Goal: Transaction & Acquisition: Purchase product/service

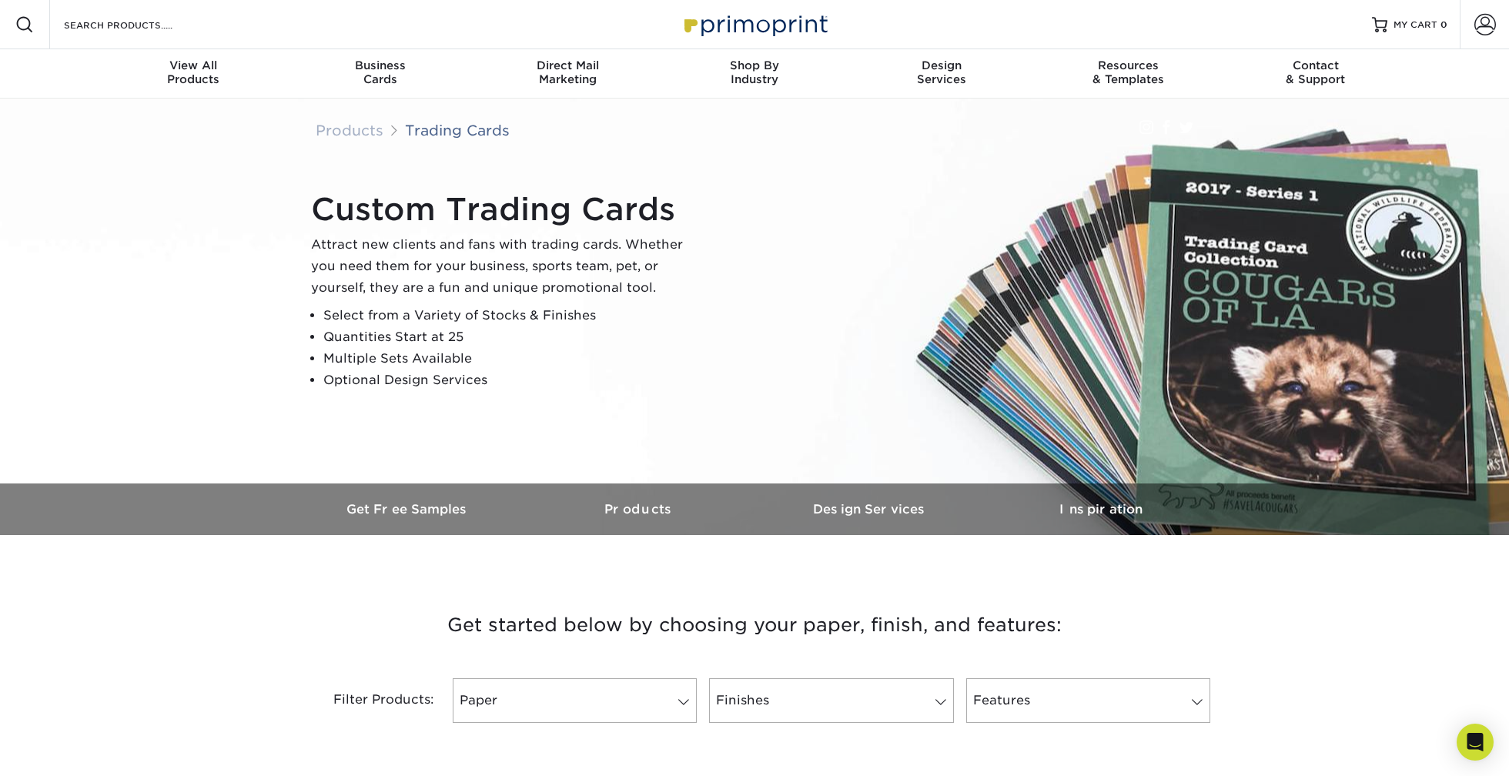
scroll to position [256, 0]
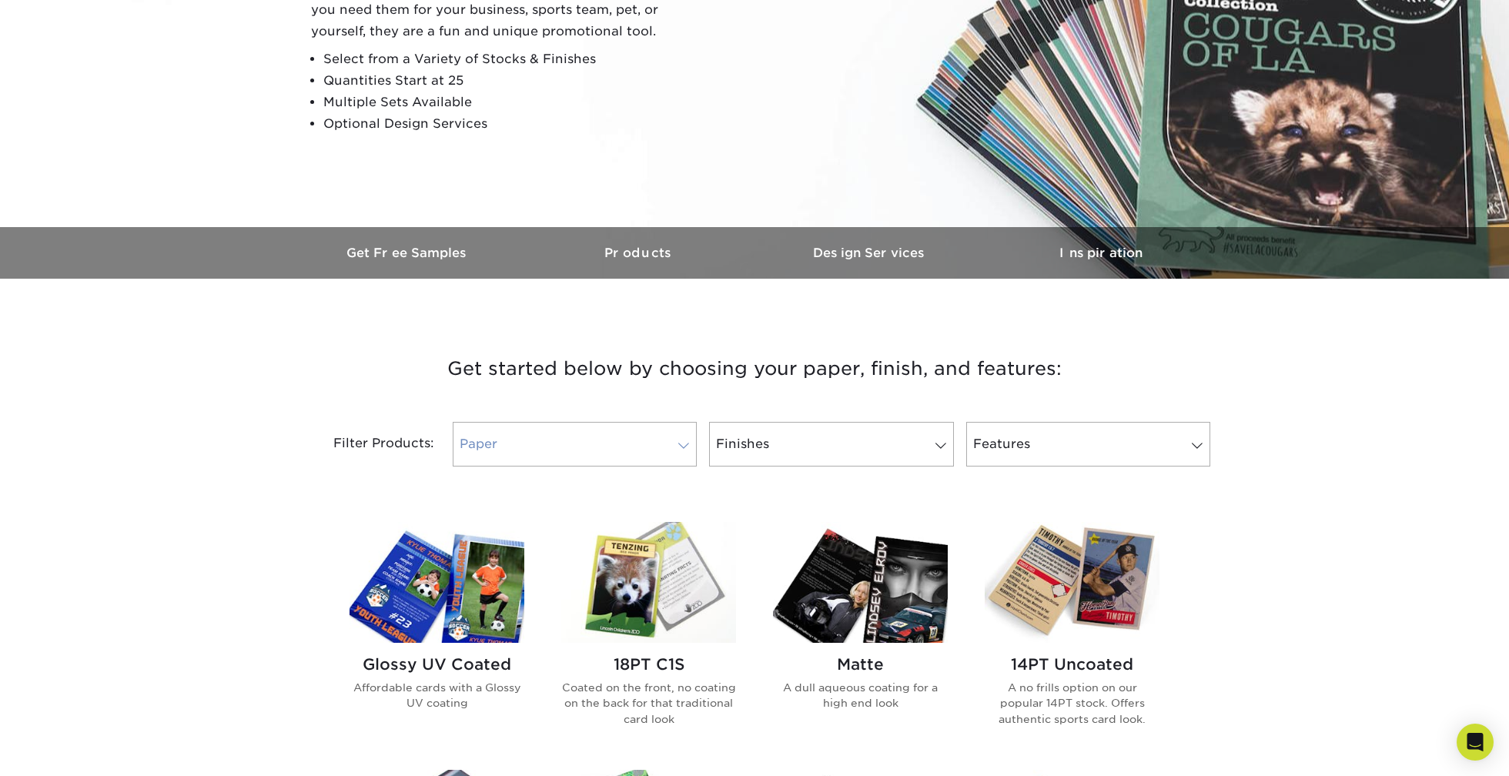
click at [600, 440] on link "Paper" at bounding box center [575, 444] width 244 height 45
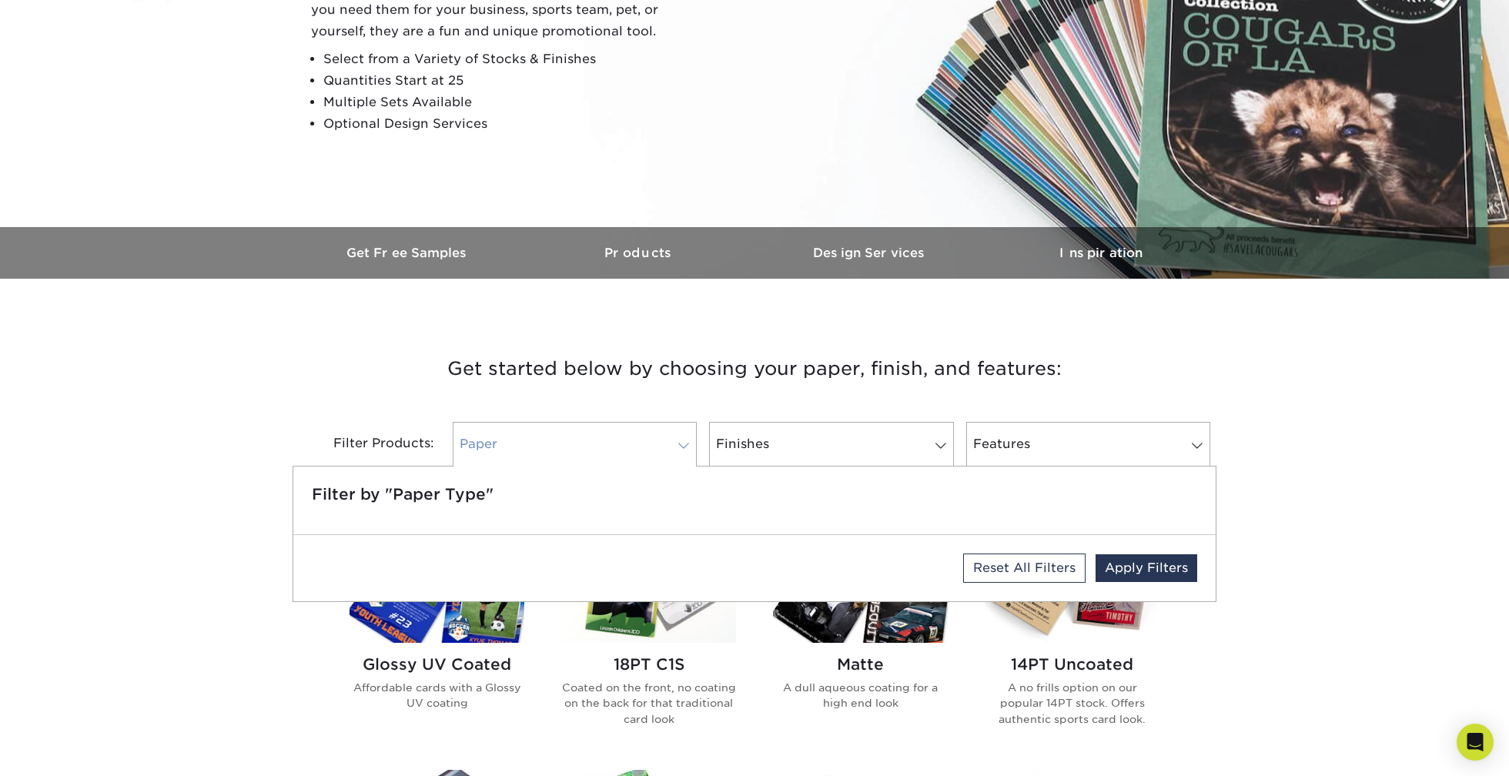
click at [603, 440] on link "Paper" at bounding box center [575, 444] width 244 height 45
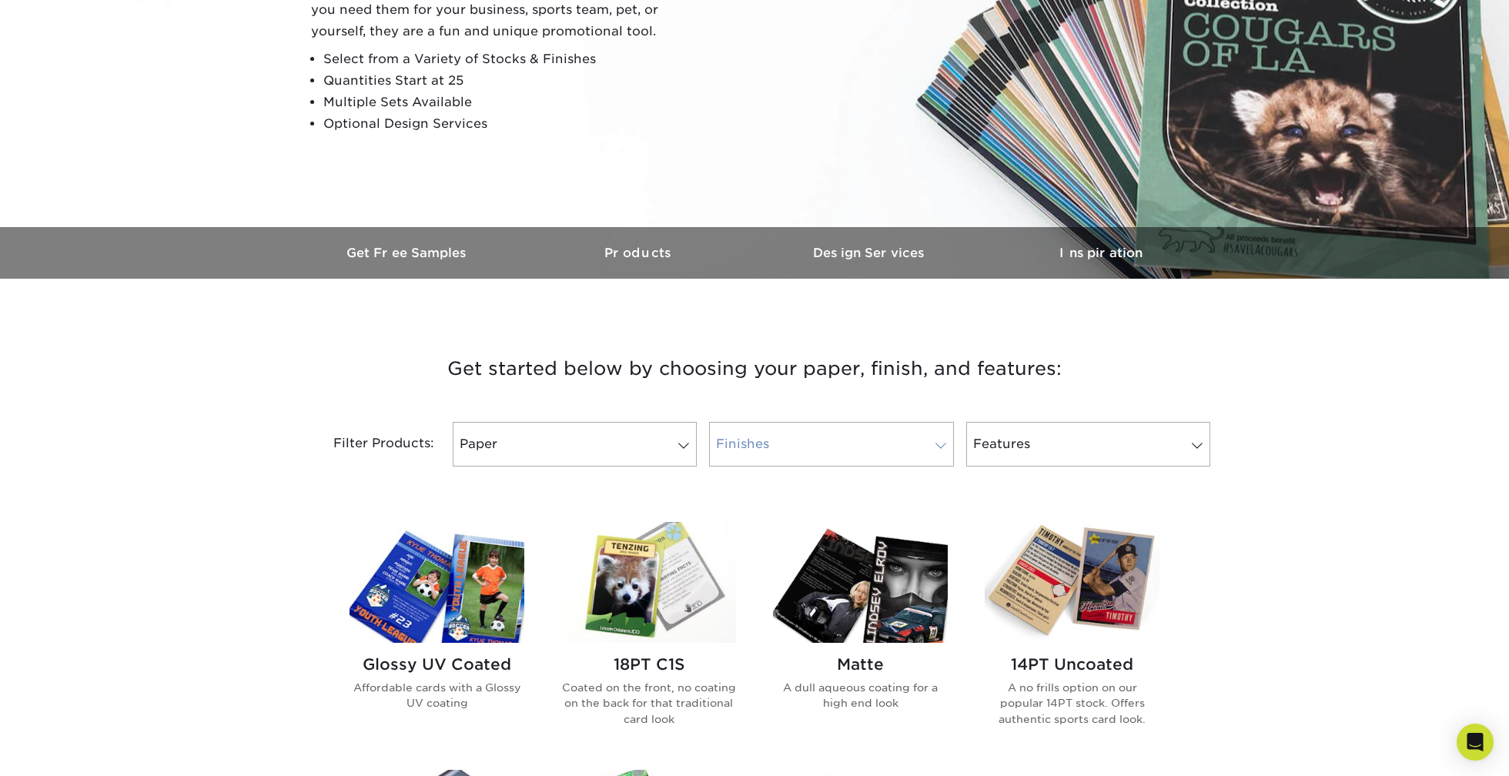
click at [760, 443] on link "Finishes" at bounding box center [831, 444] width 244 height 45
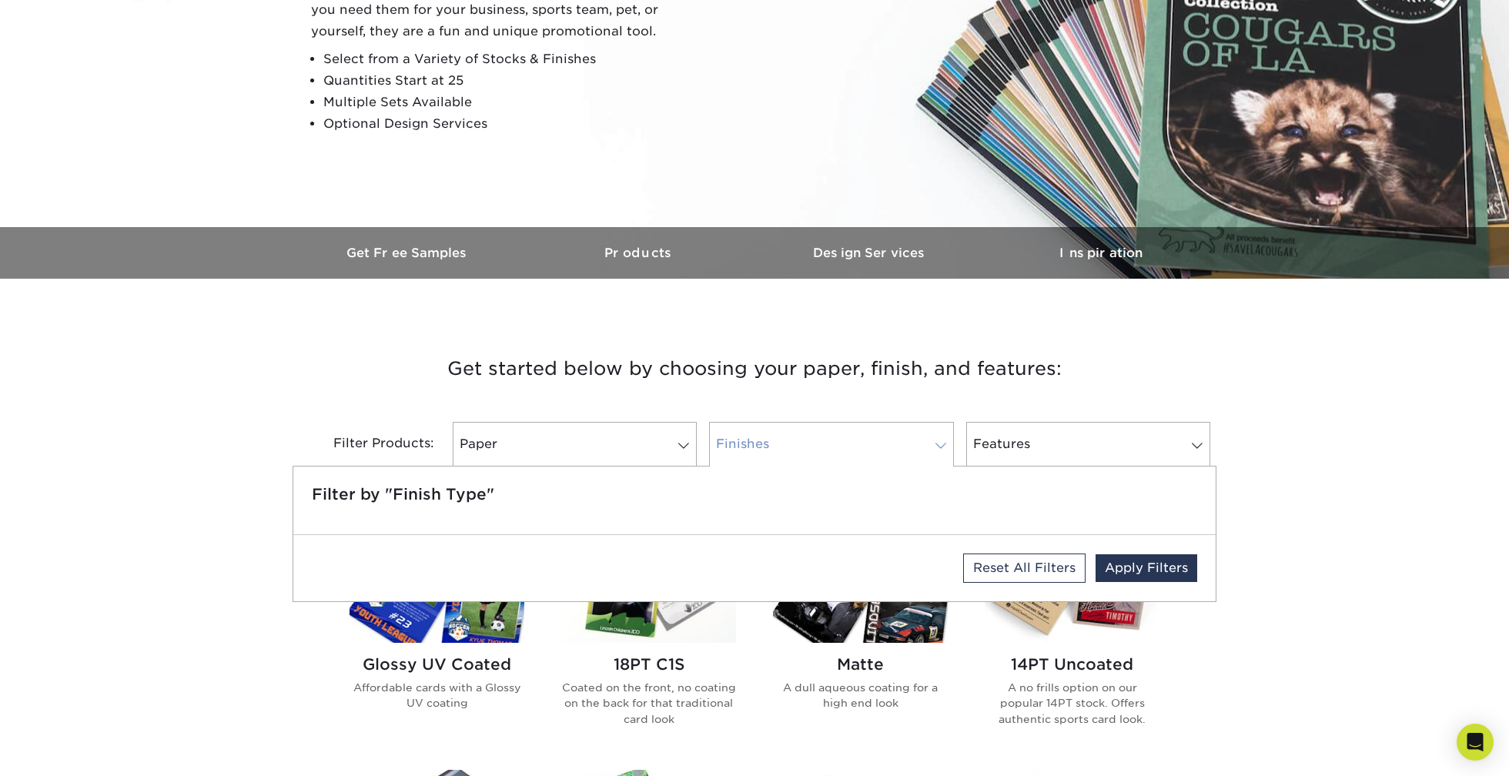
click at [760, 443] on link "Finishes" at bounding box center [831, 444] width 244 height 45
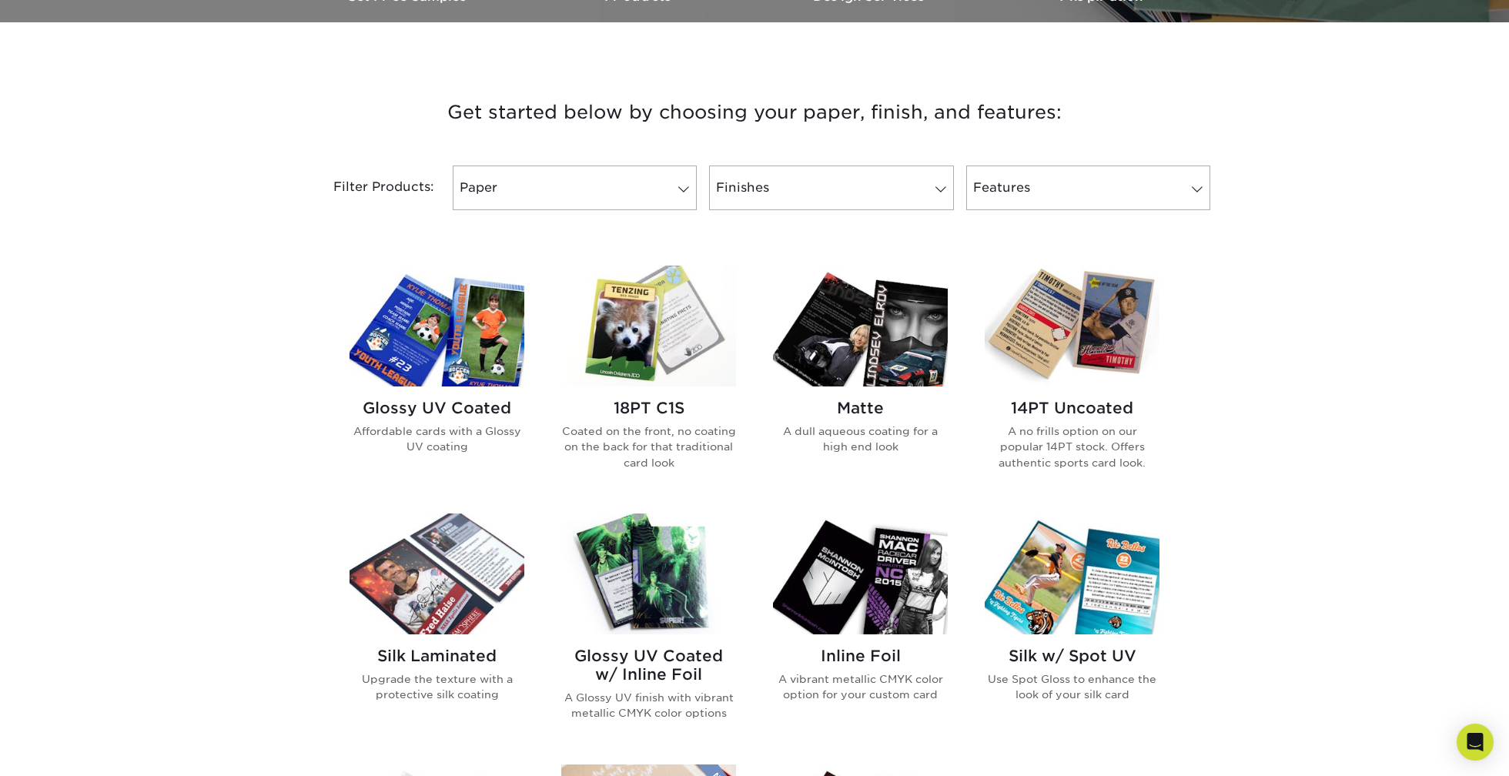
scroll to position [770, 0]
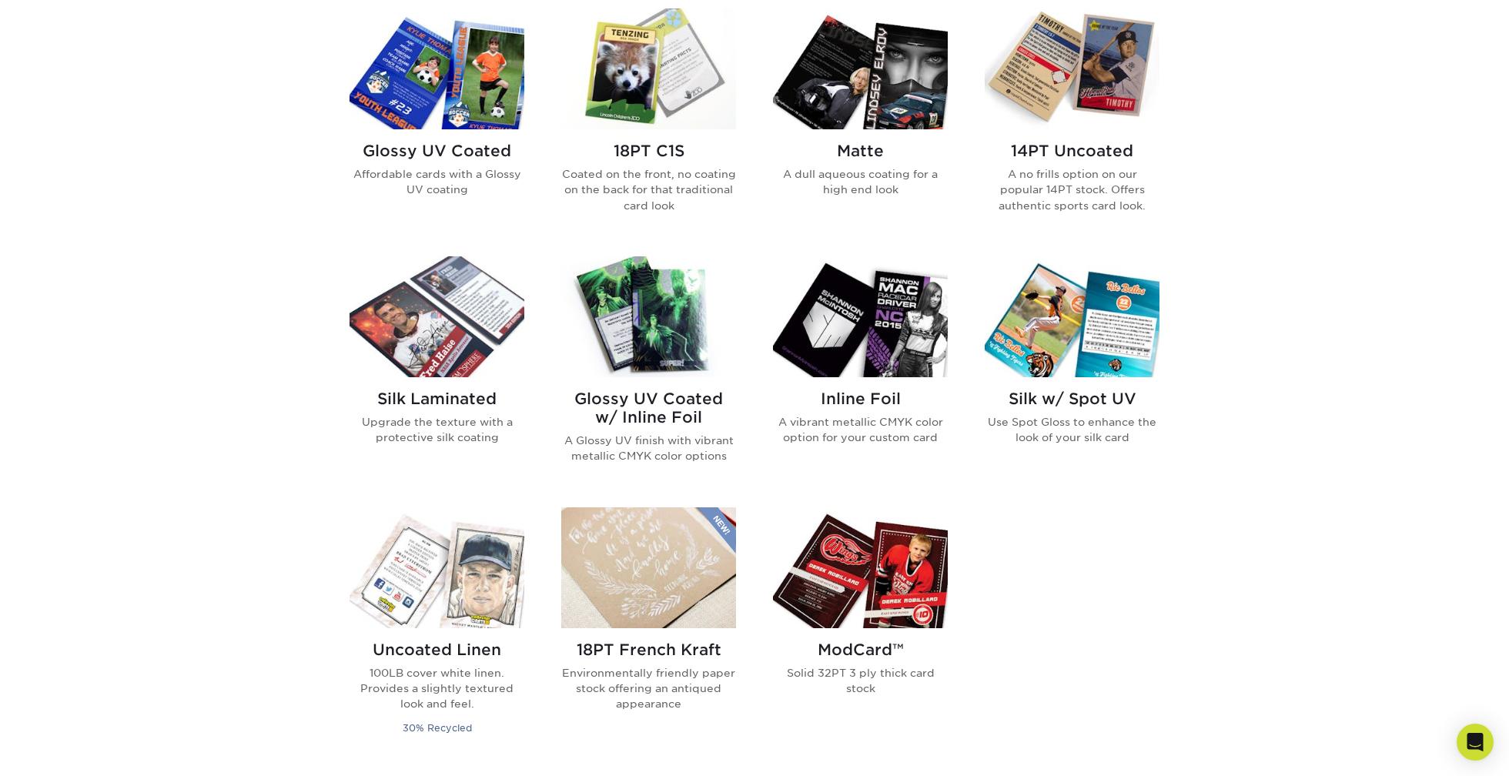
click at [897, 346] on img at bounding box center [860, 316] width 175 height 121
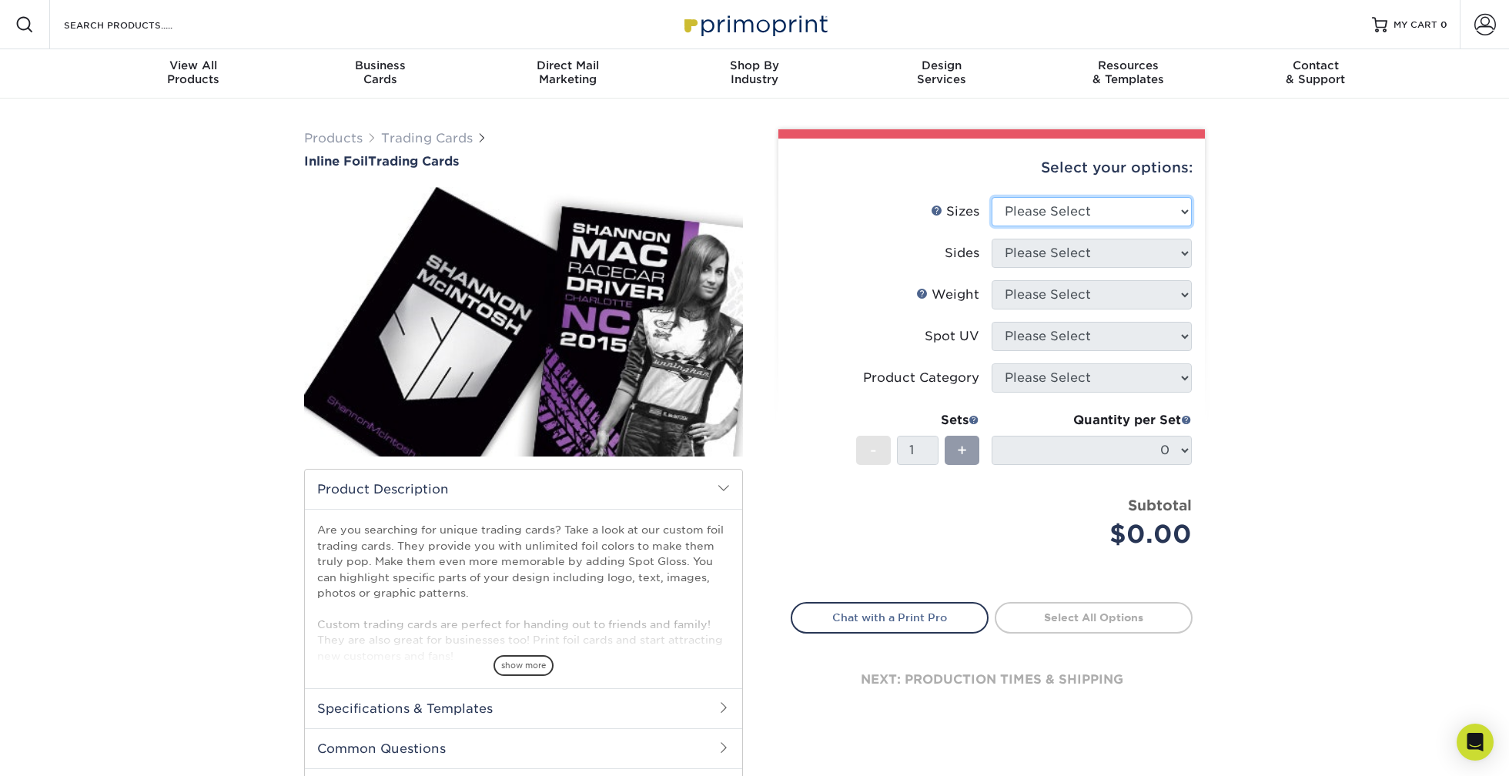
click at [1053, 213] on select "Please Select 2.5" x 3.5"" at bounding box center [1091, 211] width 200 height 29
select select "2.50x3.50"
click at [991, 197] on select "Please Select 2.5" x 3.5"" at bounding box center [1091, 211] width 200 height 29
click at [1019, 256] on select "Please Select Print Both Sides - Foil Back Only Print Both Sides - Foil Both Si…" at bounding box center [1091, 253] width 200 height 29
select select "e9e9dfb3-fba1-4d60-972c-fd9ca5904d33"
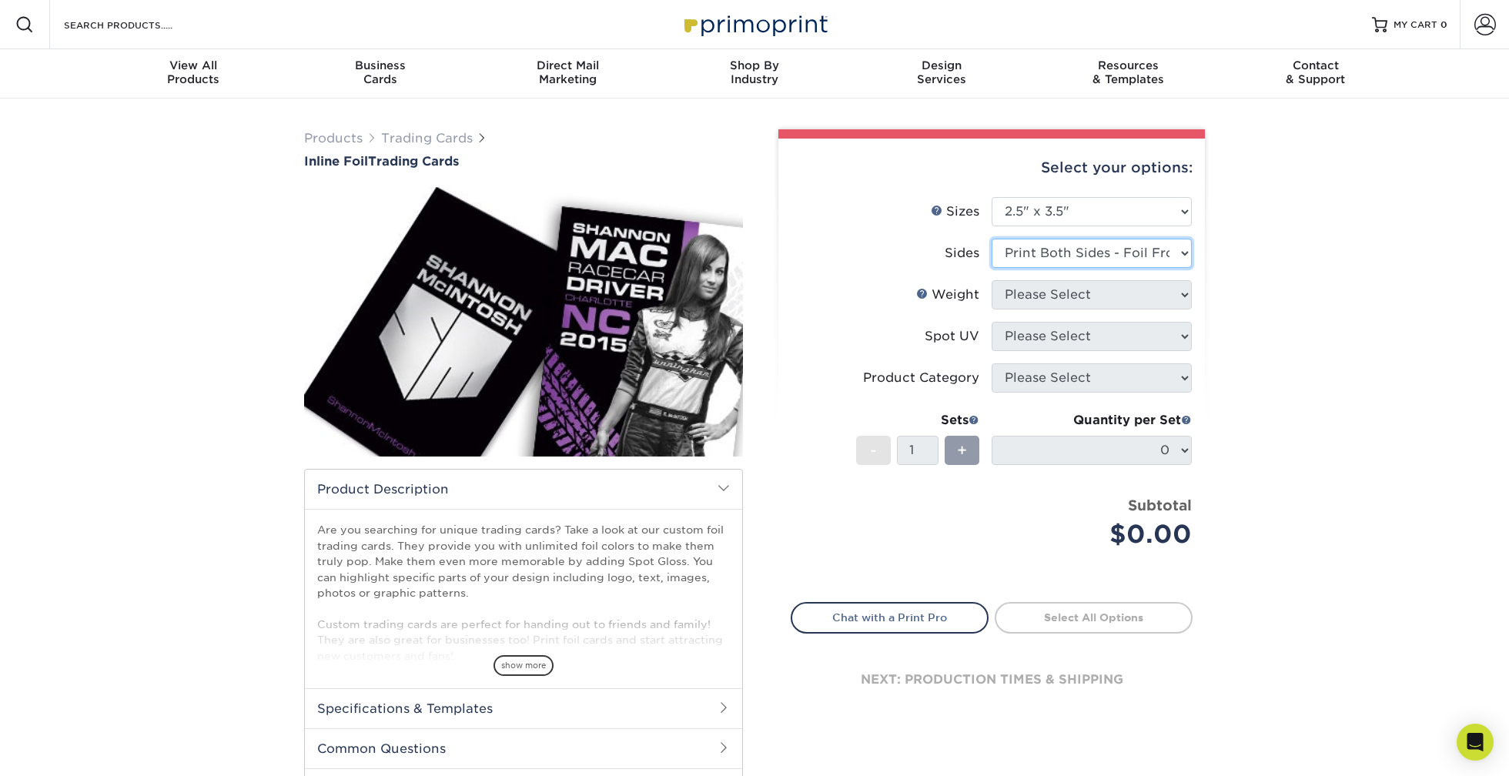
click at [991, 239] on select "Please Select Print Both Sides - Foil Back Only Print Both Sides - Foil Both Si…" at bounding box center [1091, 253] width 200 height 29
click at [1049, 298] on select "Please Select 16PT" at bounding box center [1091, 294] width 200 height 29
select select "16PT"
click at [991, 280] on select "Please Select 16PT" at bounding box center [1091, 294] width 200 height 29
click at [1038, 339] on select "Please Select No Spot UV Front and Back (Both Sides) Front Only Back Only" at bounding box center [1091, 336] width 200 height 29
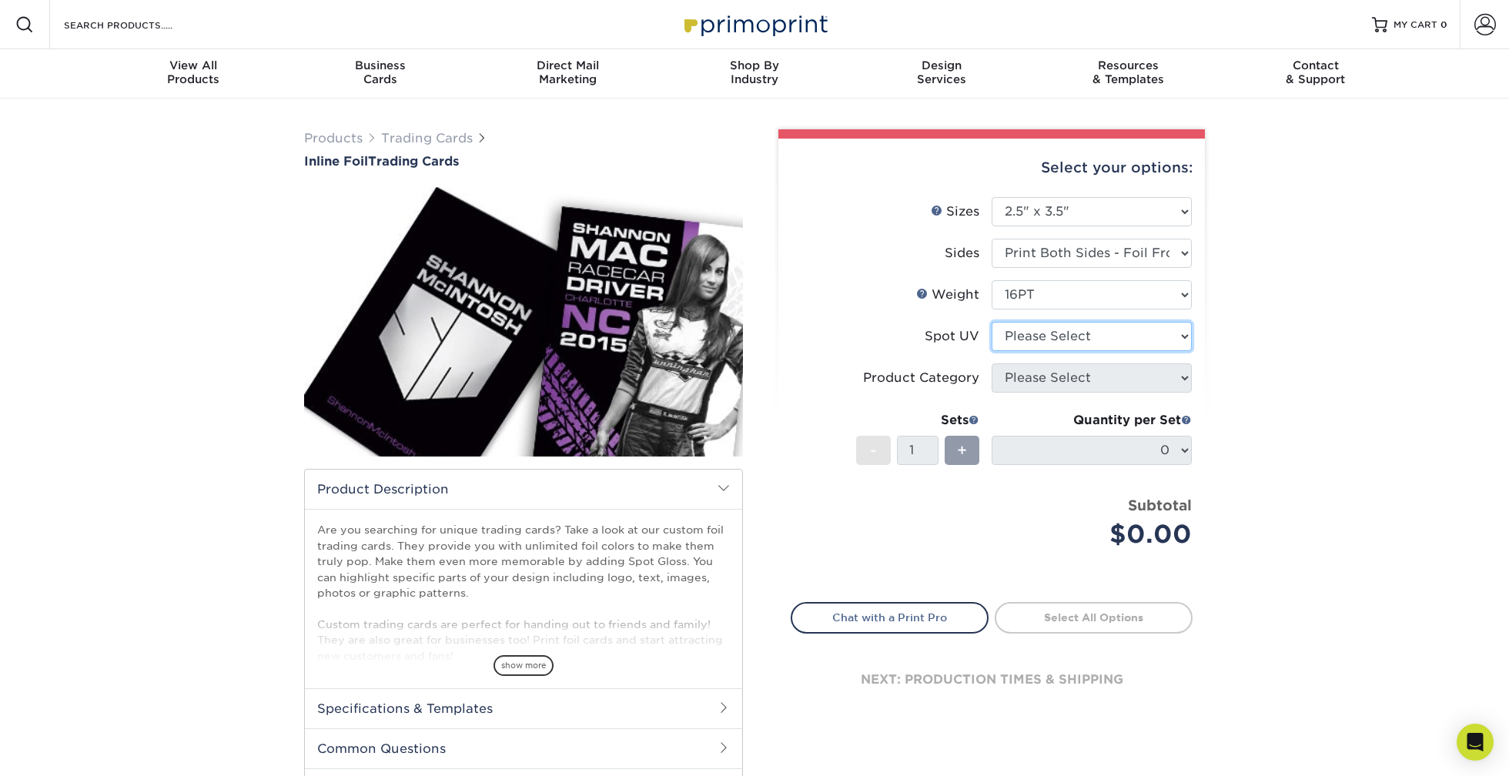
select select "1"
click at [991, 322] on select "Please Select No Spot UV Front and Back (Both Sides) Front Only Back Only" at bounding box center [1091, 336] width 200 height 29
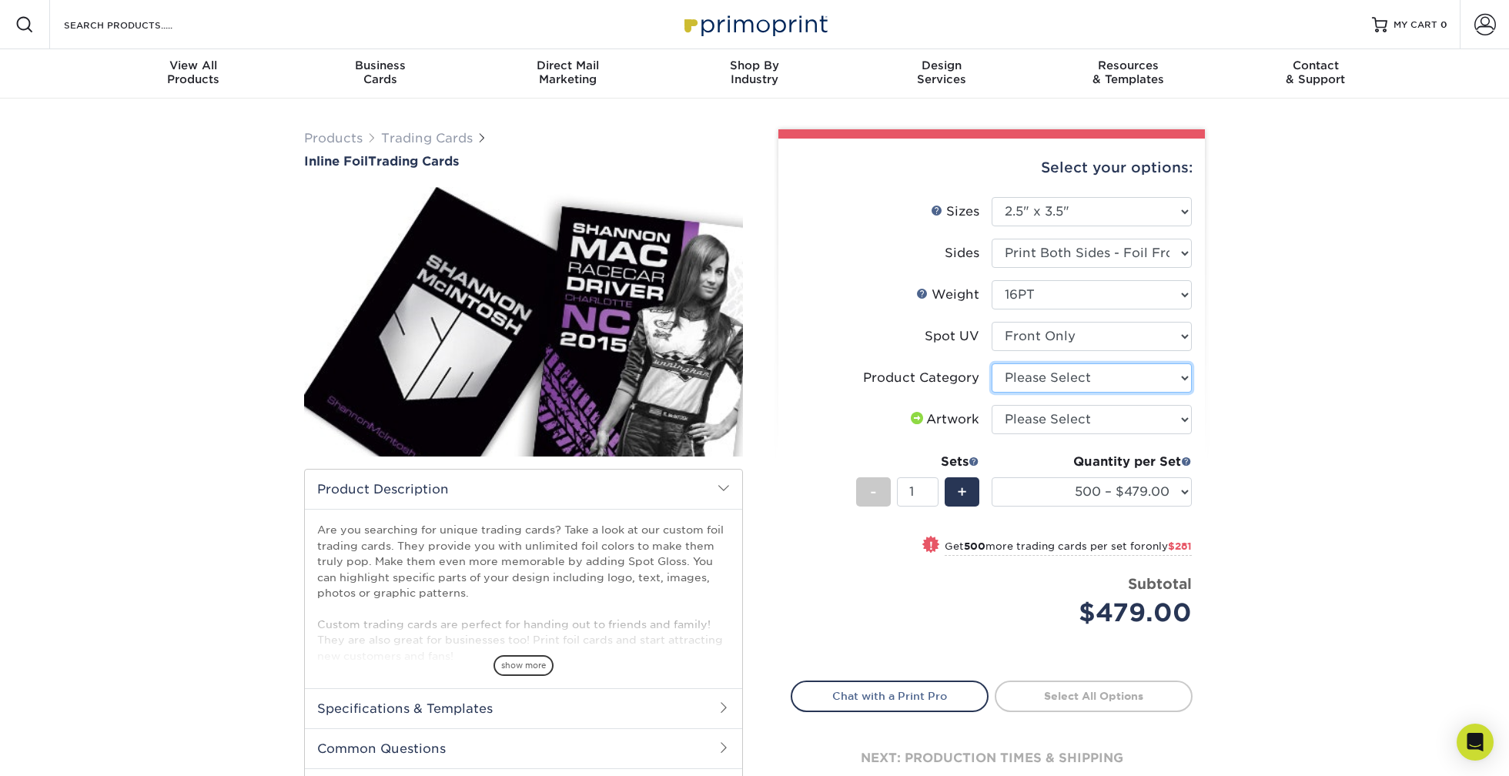
click at [1022, 380] on select "Please Select Trading Cards" at bounding box center [1091, 377] width 200 height 29
select select "c2f9bce9-36c2-409d-b101-c29d9d031e18"
click at [991, 363] on select "Please Select Trading Cards" at bounding box center [1091, 377] width 200 height 29
click at [1026, 403] on li "Product Category Please Select Trading Cards" at bounding box center [991, 384] width 400 height 42
click at [1030, 413] on select "Please Select I will upload files I need a design - $100" at bounding box center [1091, 419] width 200 height 29
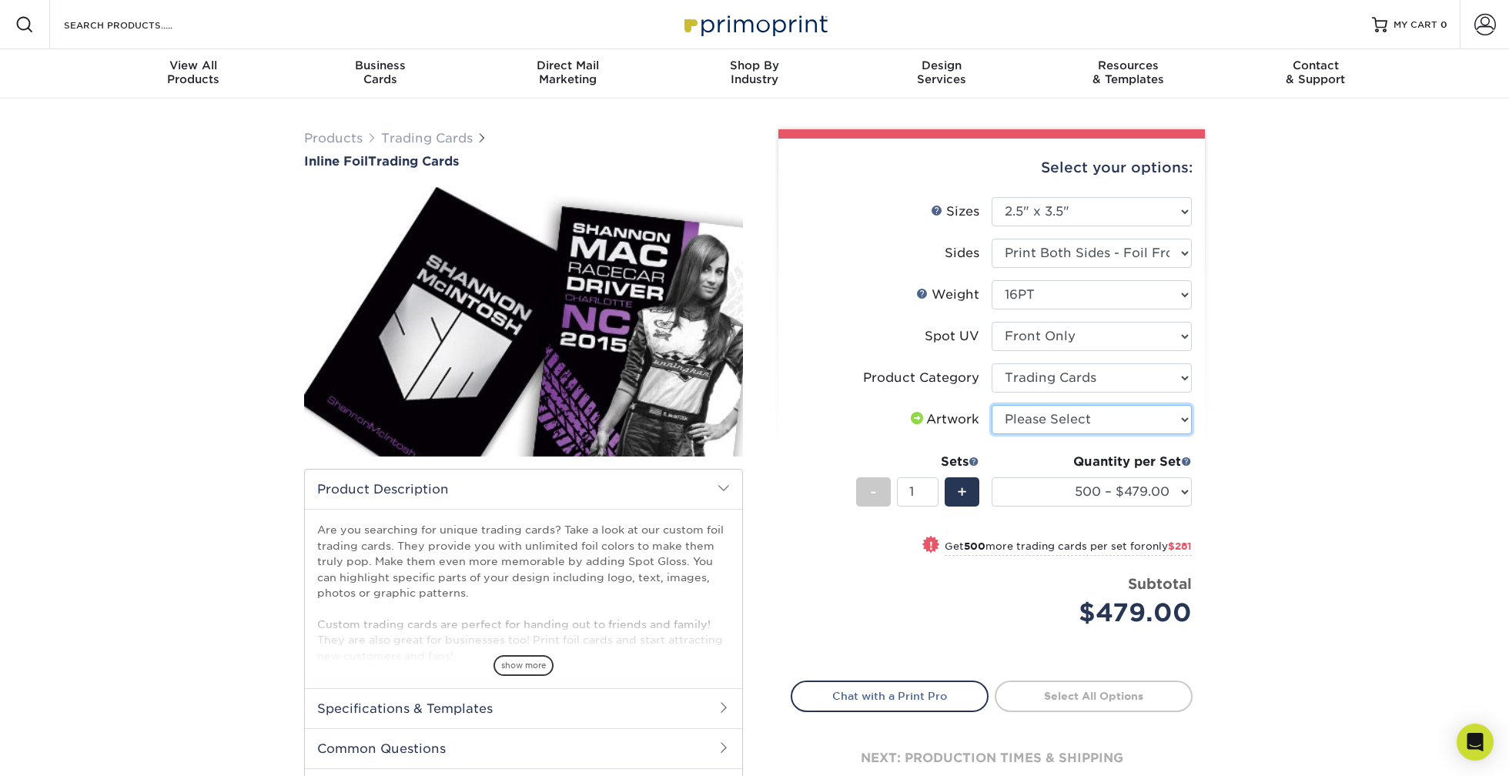
select select "upload"
click at [991, 405] on select "Please Select I will upload files I need a design - $100" at bounding box center [1091, 419] width 200 height 29
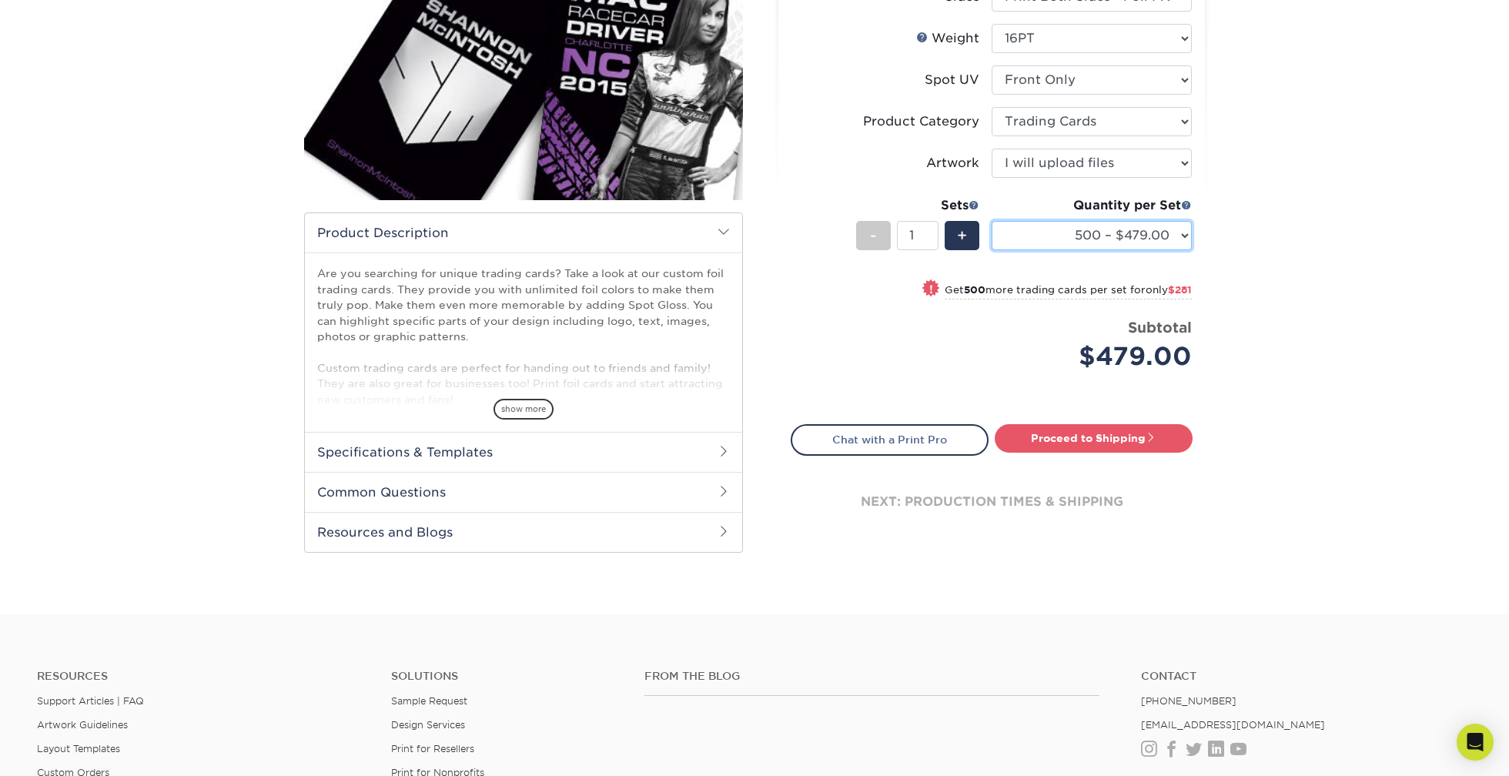
click at [1184, 232] on select "500 – $479.00 1000 – $760.00 2500 – $1104.00 5000 – $1565.00" at bounding box center [1091, 235] width 200 height 29
click at [991, 221] on select "500 – $479.00 1000 – $760.00 2500 – $1104.00 5000 – $1565.00" at bounding box center [1091, 235] width 200 height 29
click at [1170, 235] on select "500 – $479.00 1000 – $760.00 2500 – $1104.00 5000 – $1565.00" at bounding box center [1091, 235] width 200 height 29
click at [991, 221] on select "500 – $479.00 1000 – $760.00 2500 – $1104.00 5000 – $1565.00" at bounding box center [1091, 235] width 200 height 29
click at [1182, 236] on select "500 – $479.00 1000 – $760.00 2500 – $1104.00 5000 – $1565.00" at bounding box center [1091, 235] width 200 height 29
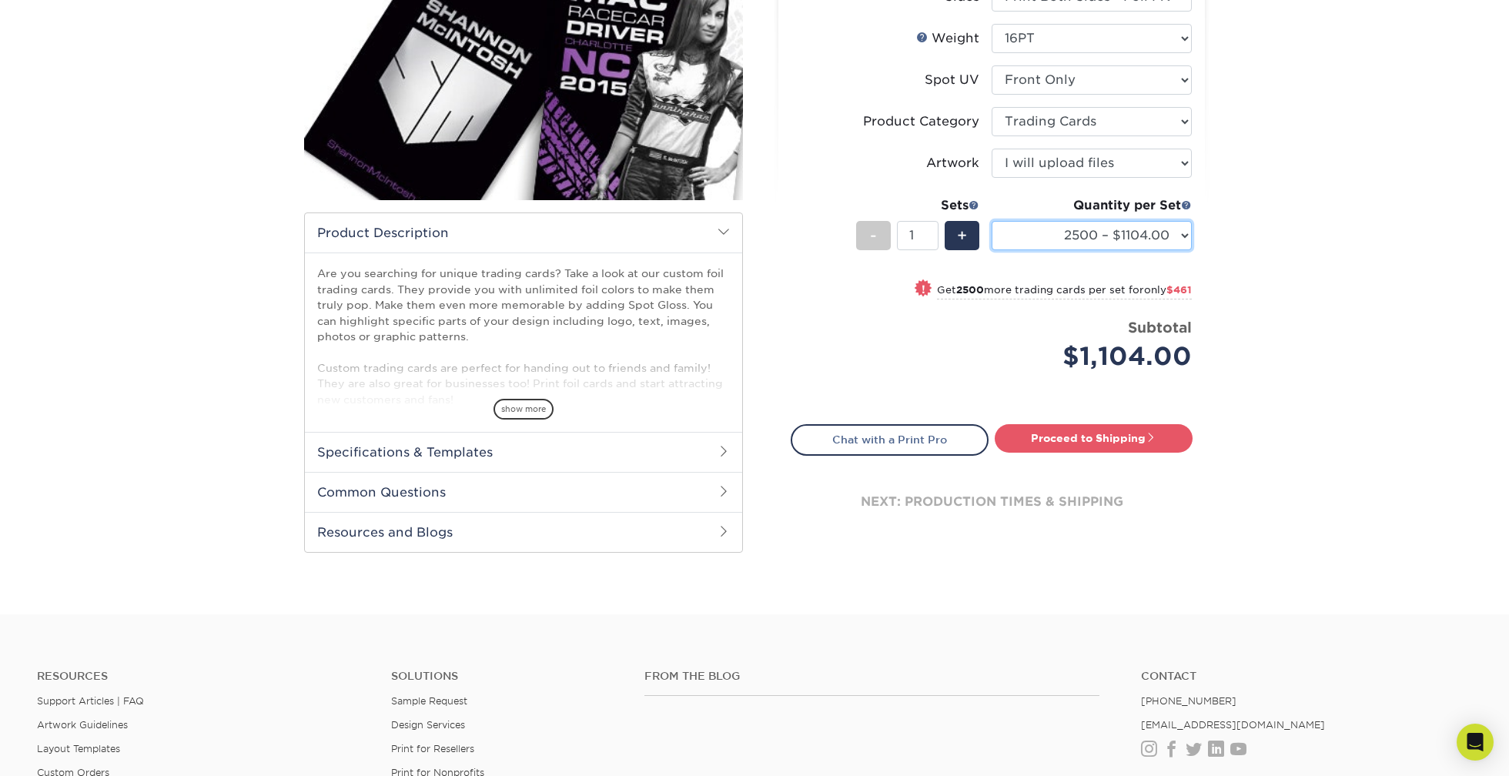
select select "500 – $479.00"
click at [991, 221] on select "500 – $479.00 1000 – $760.00 2500 – $1104.00 5000 – $1565.00" at bounding box center [1091, 235] width 200 height 29
click at [967, 239] on div "+" at bounding box center [961, 235] width 35 height 29
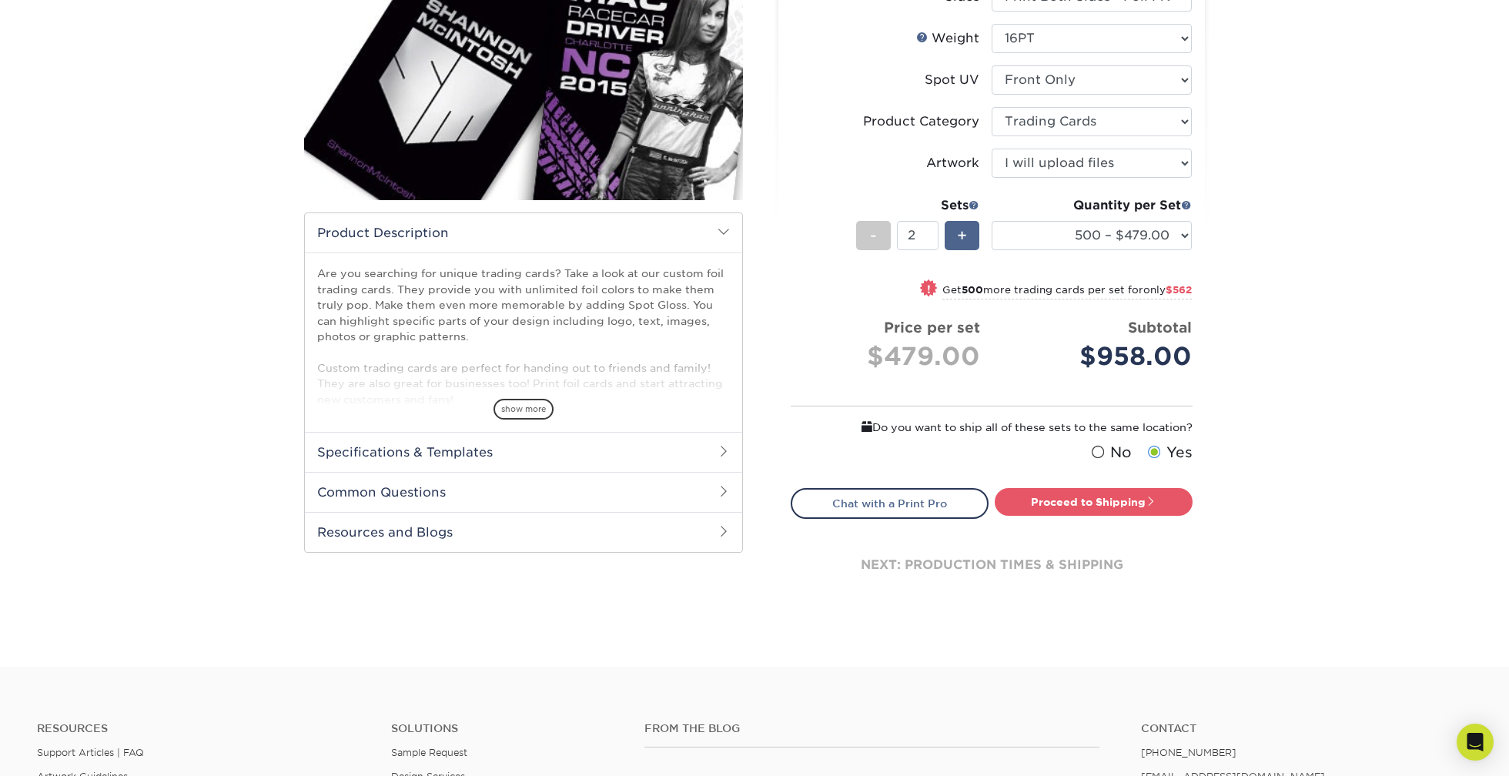
click at [967, 239] on div "+" at bounding box center [961, 235] width 35 height 29
click at [966, 239] on div "+" at bounding box center [961, 235] width 35 height 29
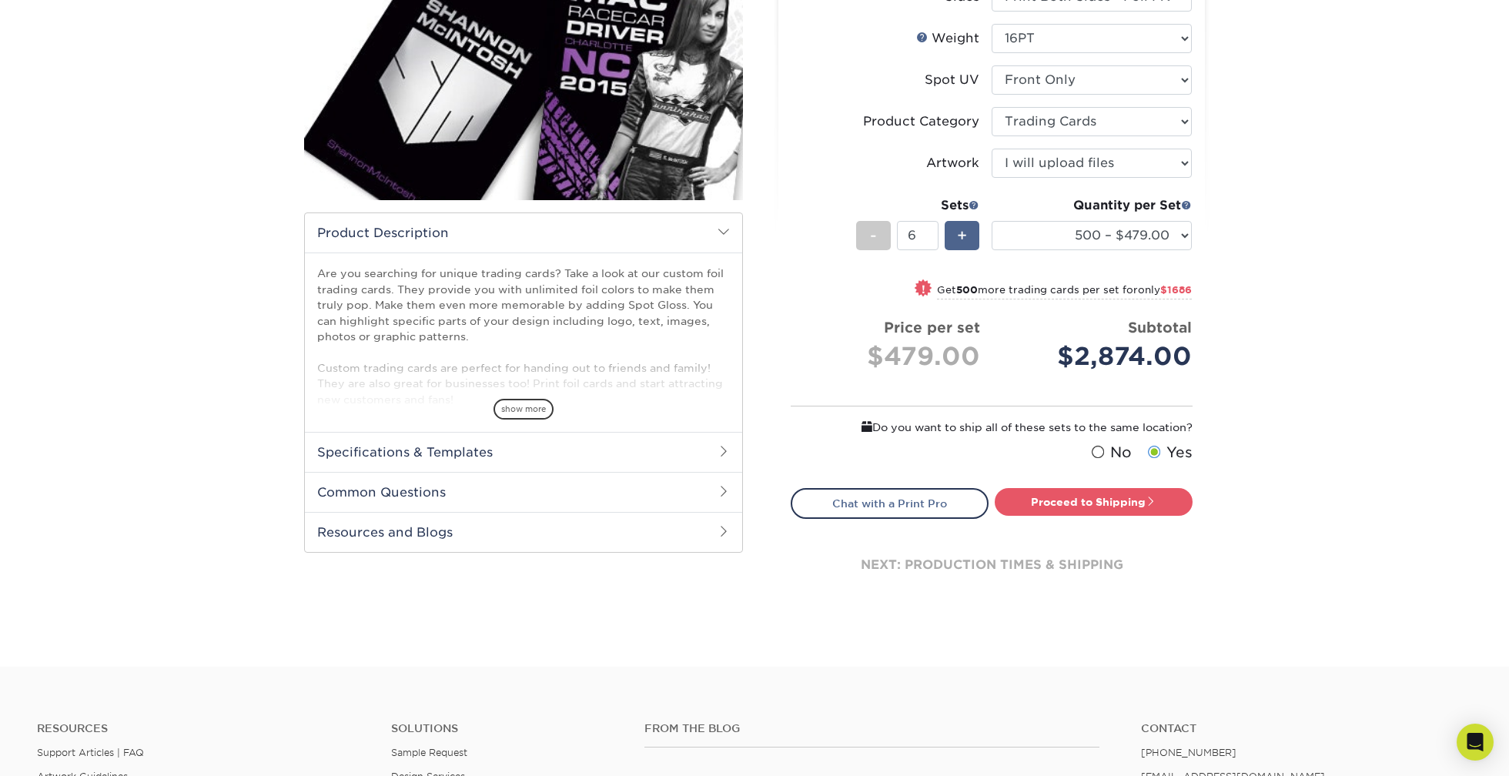
type input "7"
click at [1183, 241] on select "500 – $479.00 1000 – $760.00 2500 – $1104.00 5000 – $1565.00" at bounding box center [1091, 235] width 200 height 29
select select "5000 – $1565.00"
click at [991, 221] on select "500 – $479.00 1000 – $760.00 2500 – $1104.00 5000 – $1565.00" at bounding box center [1091, 235] width 200 height 29
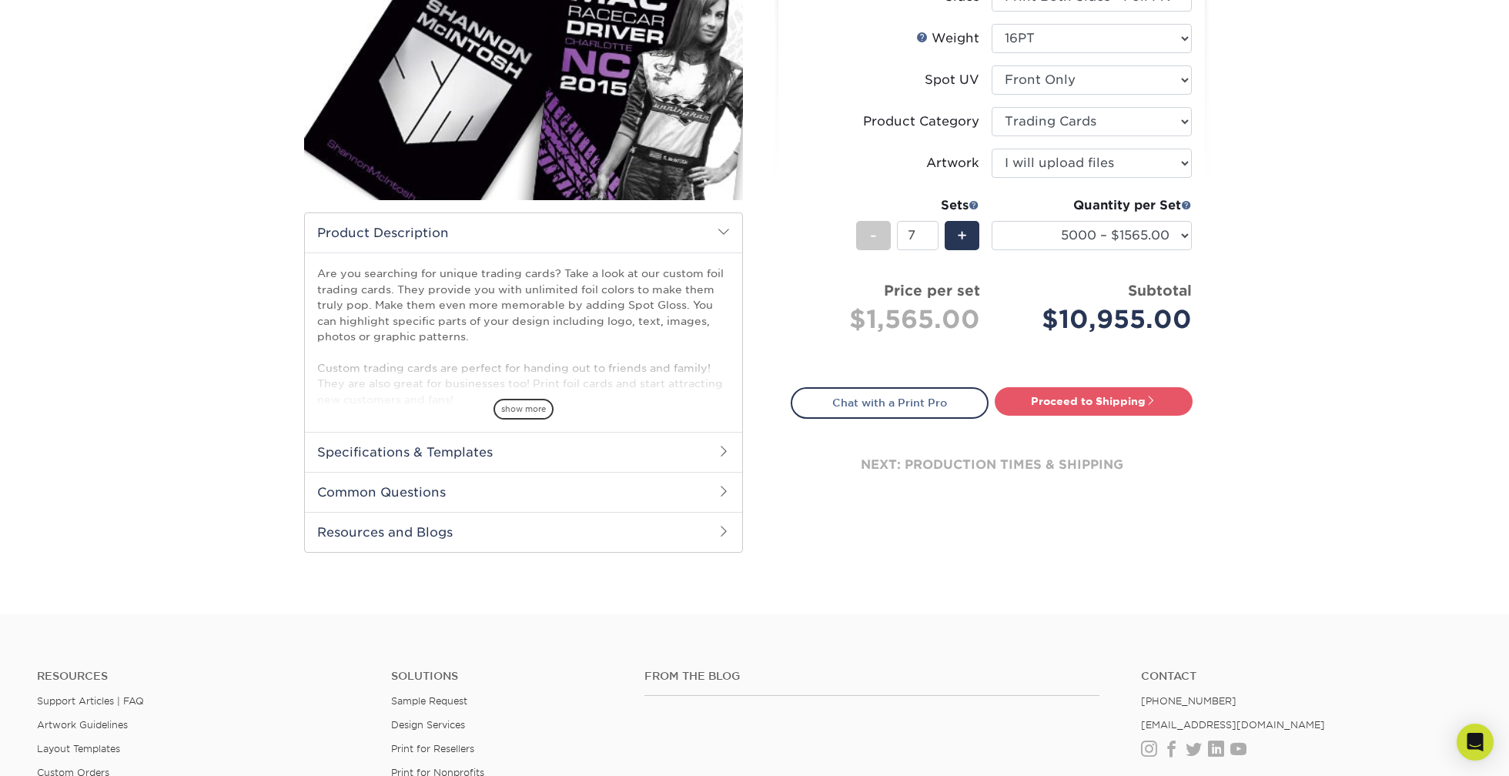
click at [397, 490] on h2 "Common Questions" at bounding box center [523, 492] width 437 height 40
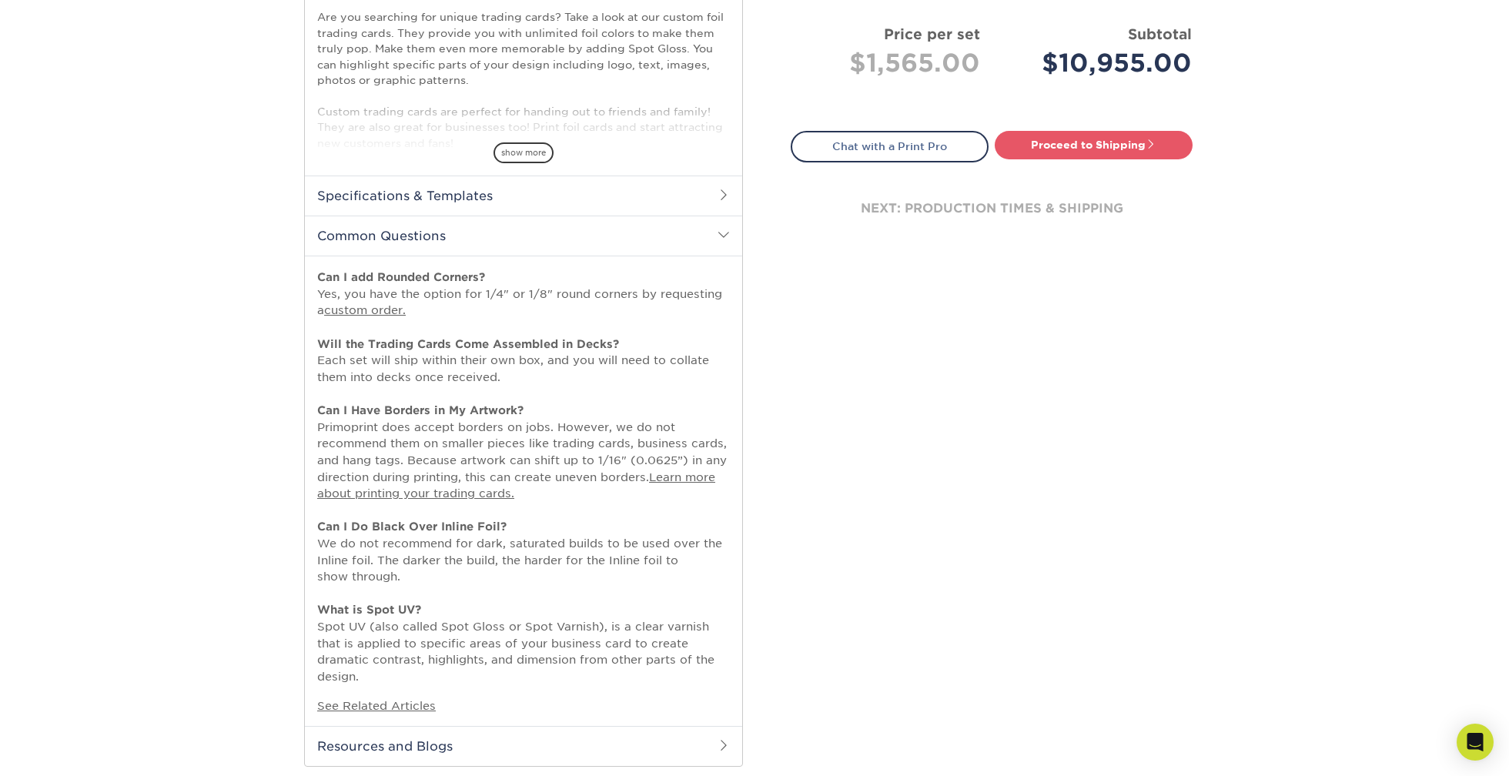
scroll to position [770, 0]
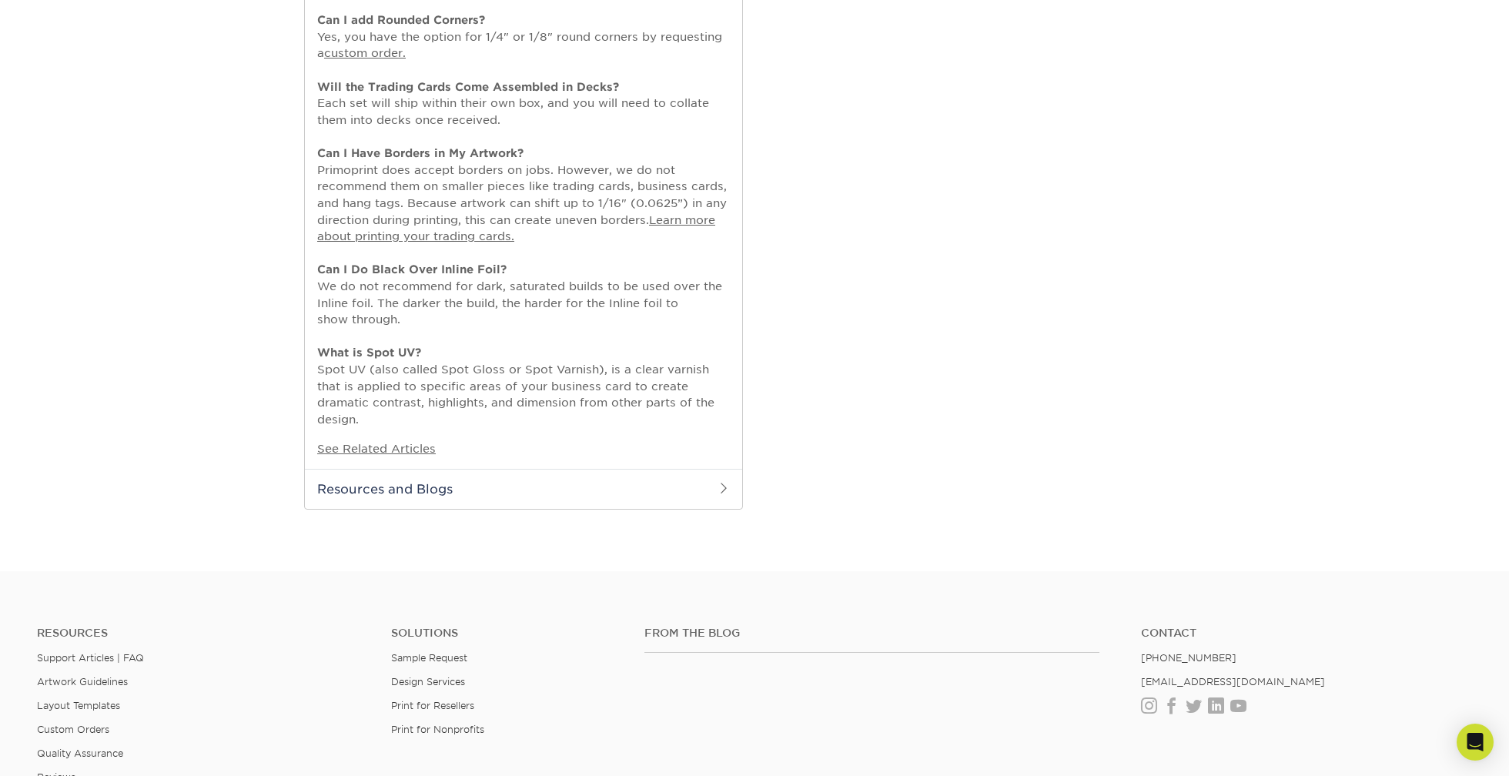
click at [430, 490] on h2 "Resources and Blogs" at bounding box center [523, 489] width 437 height 40
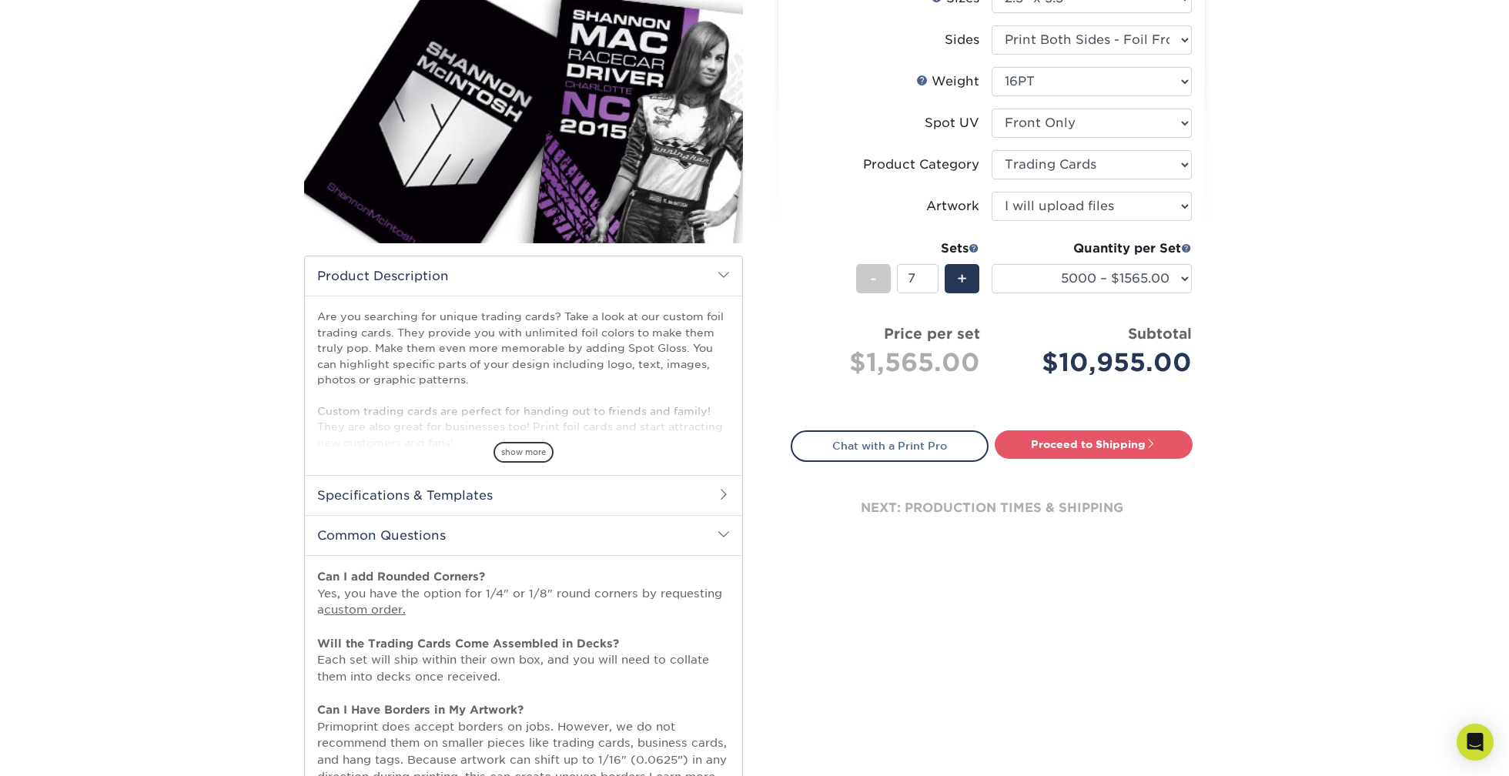
scroll to position [0, 0]
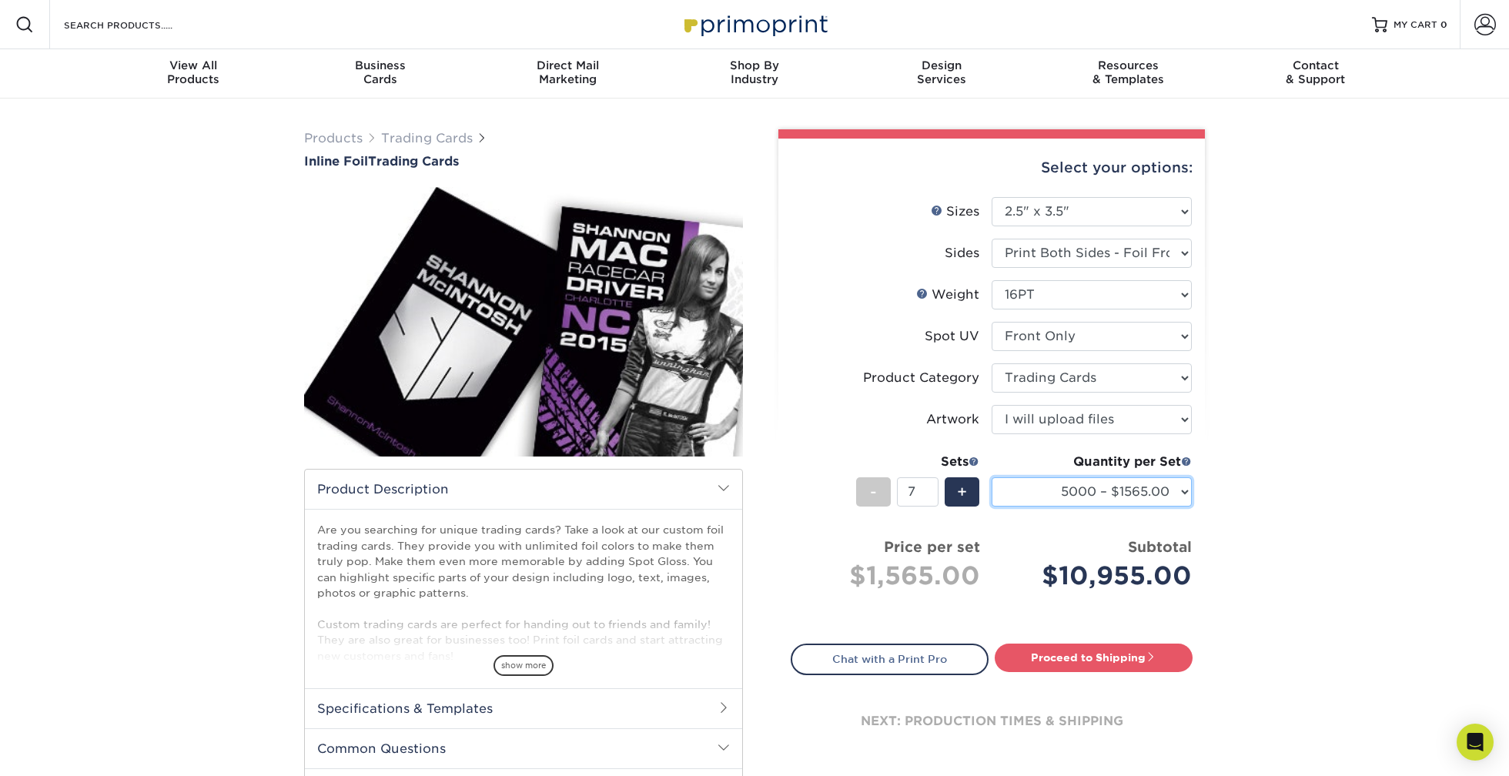
click at [1183, 496] on select "500 – $479.00 1000 – $760.00 2500 – $1104.00 5000 – $1565.00" at bounding box center [1091, 491] width 200 height 29
drag, startPoint x: 1209, startPoint y: 577, endPoint x: 1047, endPoint y: 577, distance: 162.4
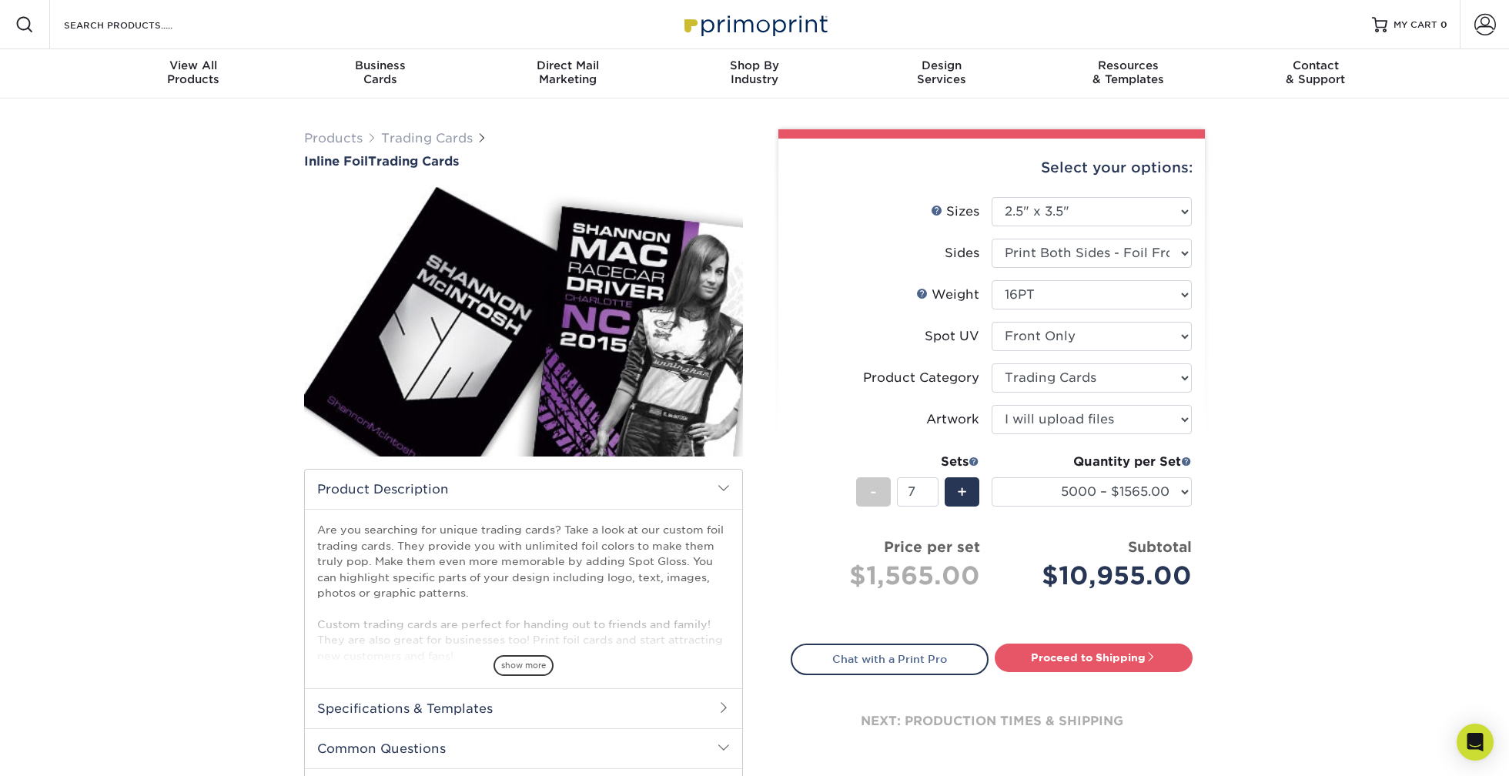
drag, startPoint x: 1195, startPoint y: 576, endPoint x: 1222, endPoint y: 587, distance: 29.3
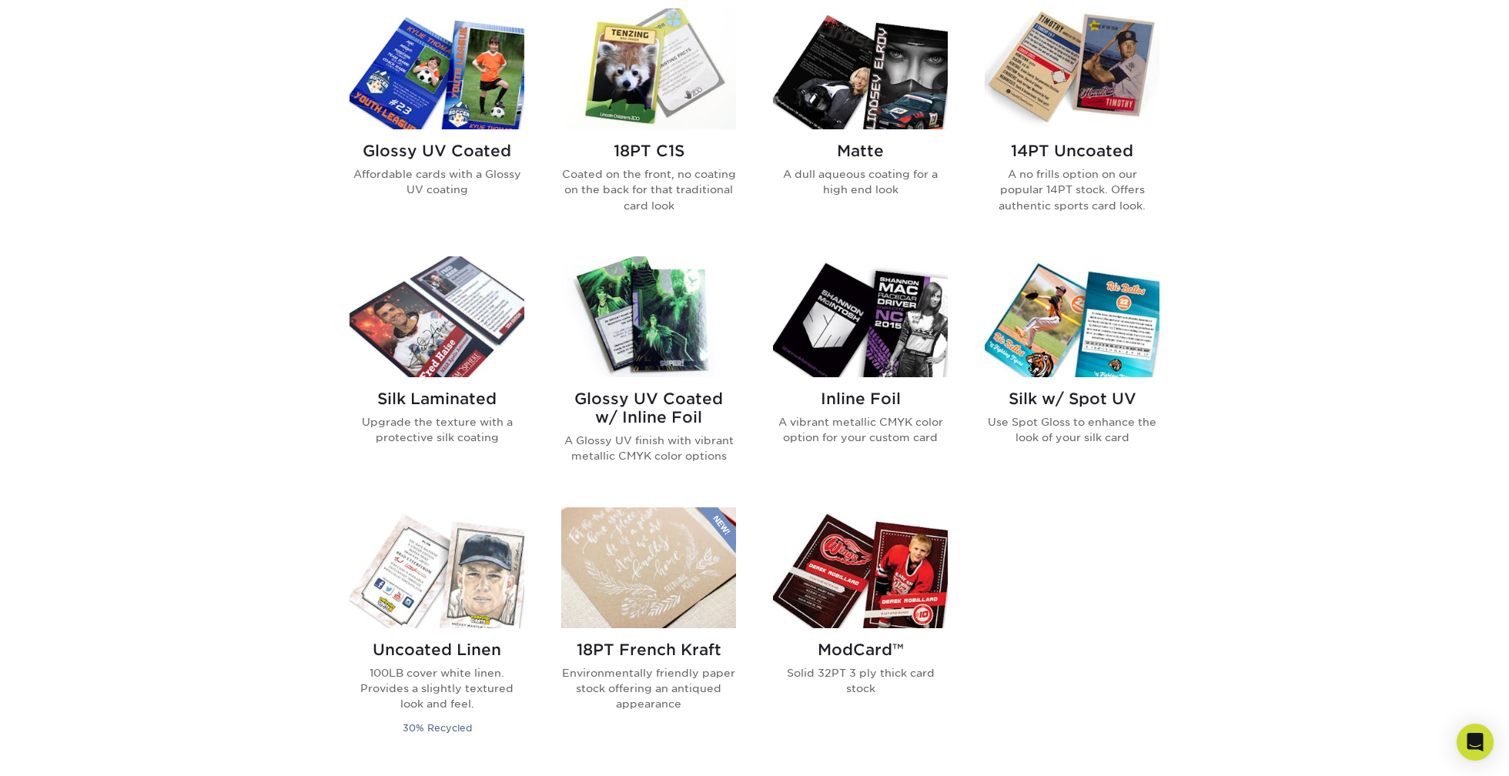
scroll to position [513, 0]
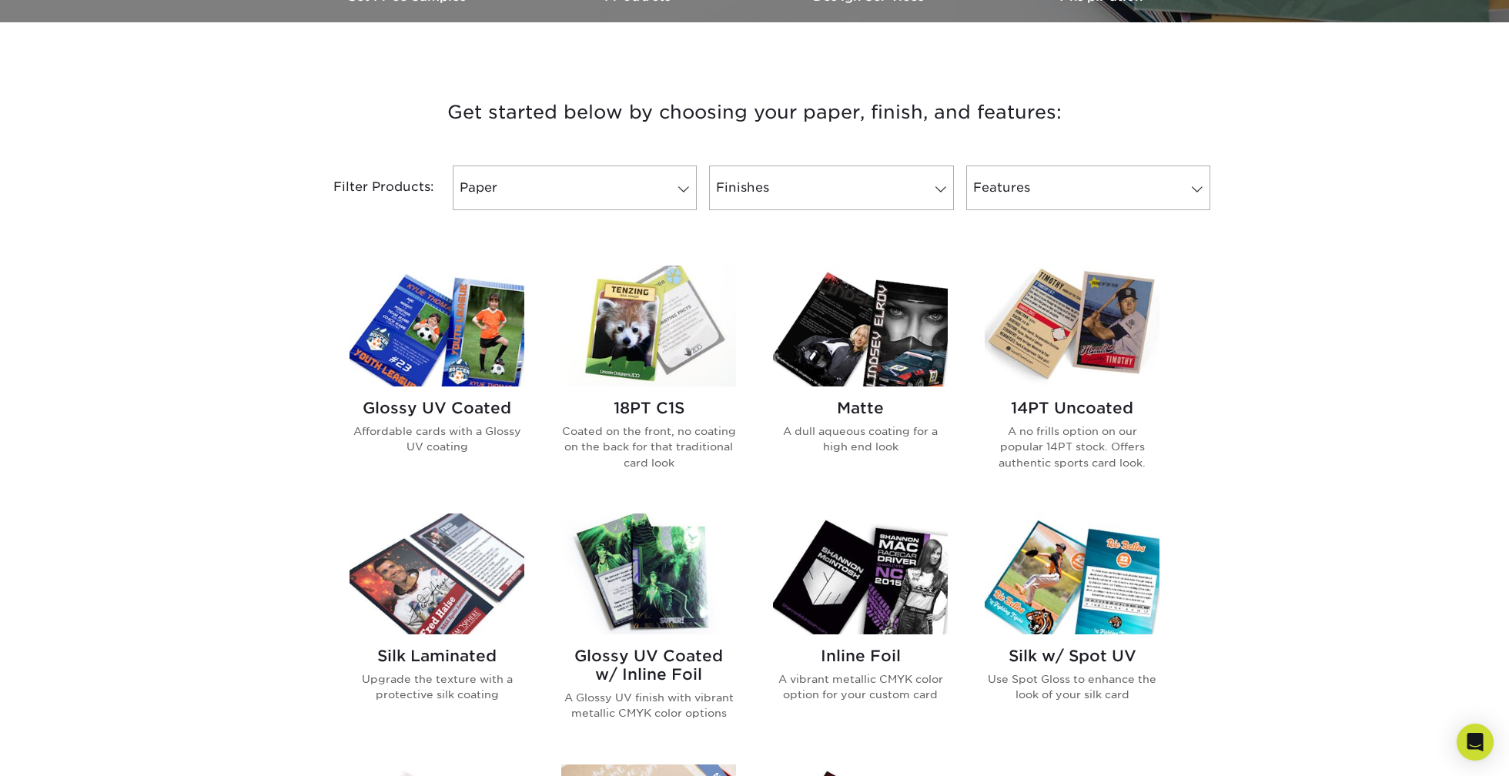
click at [477, 367] on img at bounding box center [436, 326] width 175 height 121
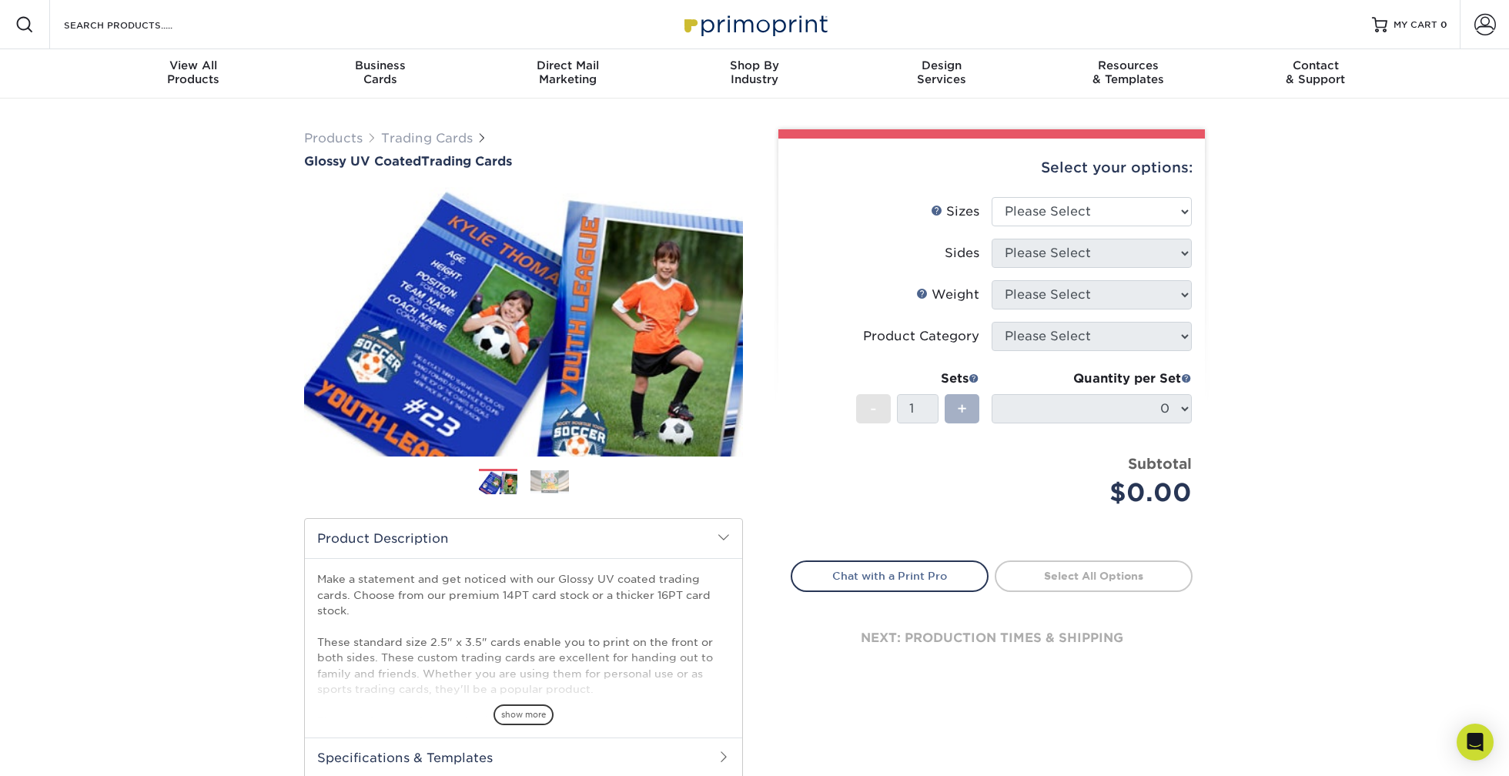
click at [965, 408] on span "+" at bounding box center [962, 408] width 10 height 23
click at [1074, 213] on select "Please Select 2.5" x 3.5"" at bounding box center [1091, 211] width 200 height 29
select select "2.50x3.50"
click at [991, 197] on select "Please Select 2.5" x 3.5"" at bounding box center [1091, 211] width 200 height 29
click at [1053, 252] on select "Please Select Print Both Sides Print Front Only" at bounding box center [1091, 253] width 200 height 29
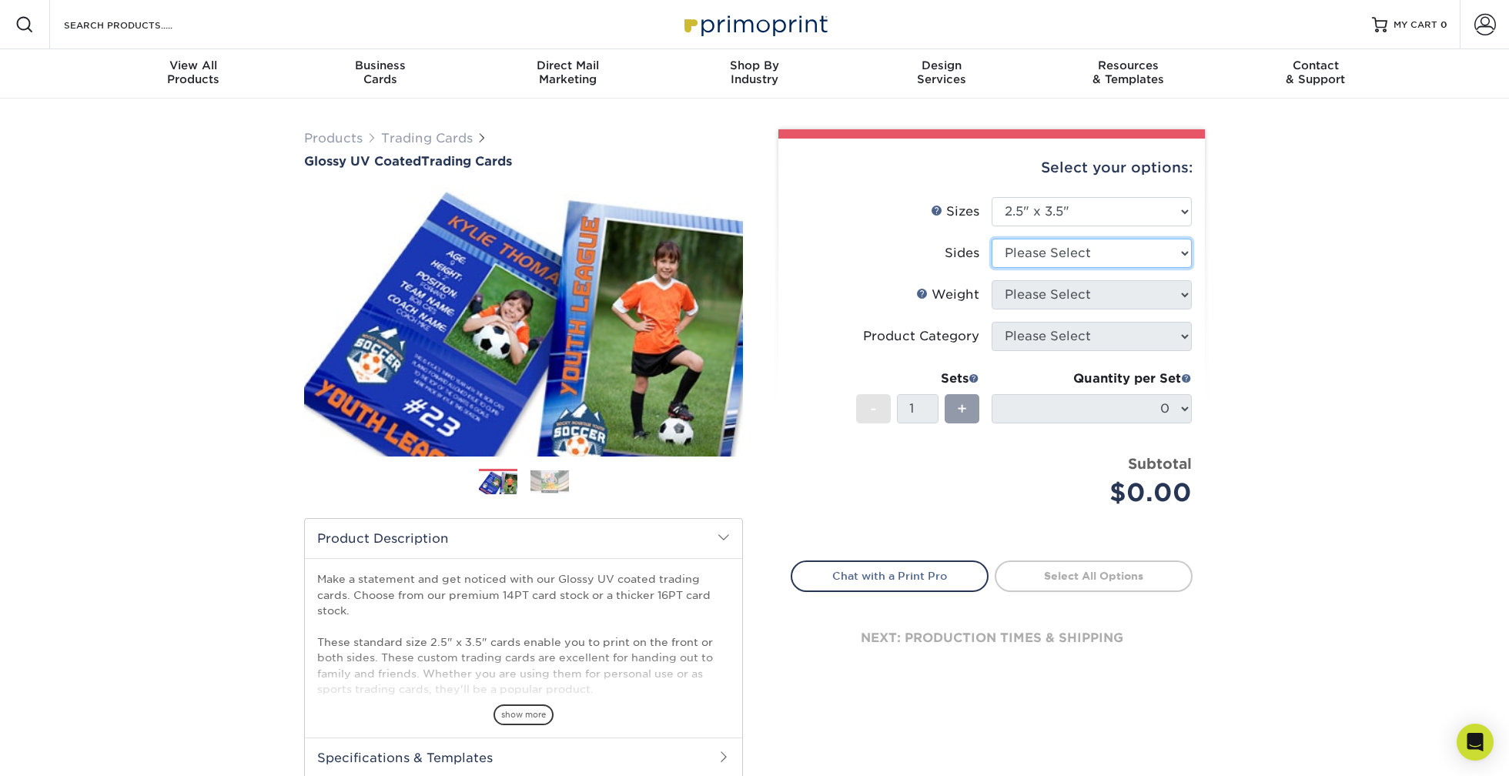
select select "32d3c223-f82c-492b-b915-ba065a00862f"
click at [991, 239] on select "Please Select Print Both Sides Print Front Only" at bounding box center [1091, 253] width 200 height 29
click at [1056, 290] on select "Please Select 16PT 14PT 18PT C1S" at bounding box center [1091, 294] width 200 height 29
select select "16PT"
click at [991, 280] on select "Please Select 16PT 14PT 18PT C1S" at bounding box center [1091, 294] width 200 height 29
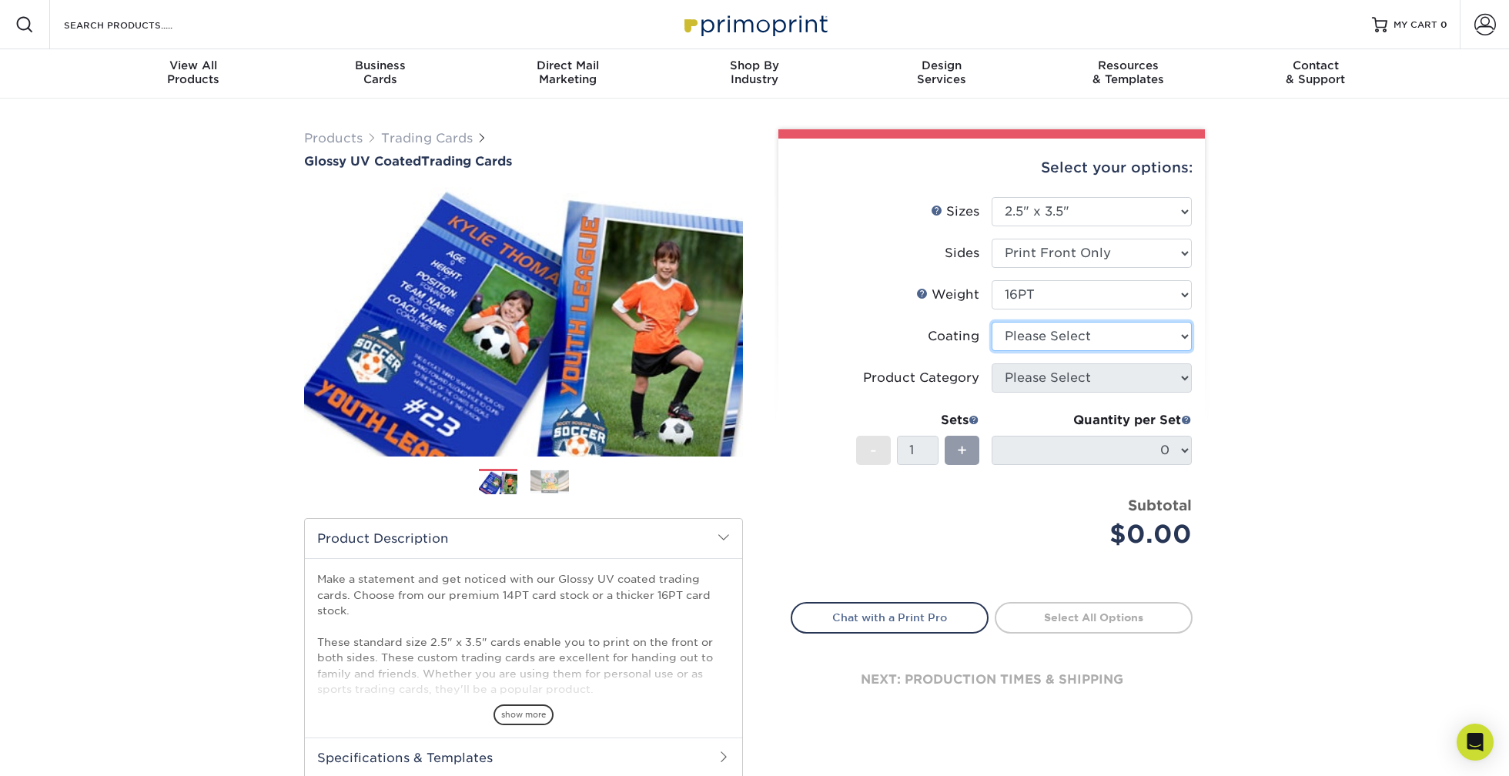
click at [1066, 337] on select at bounding box center [1091, 336] width 200 height 29
select select "1e8116af-acfc-44b1-83dc-8181aa338834"
click at [991, 322] on select at bounding box center [1091, 336] width 200 height 29
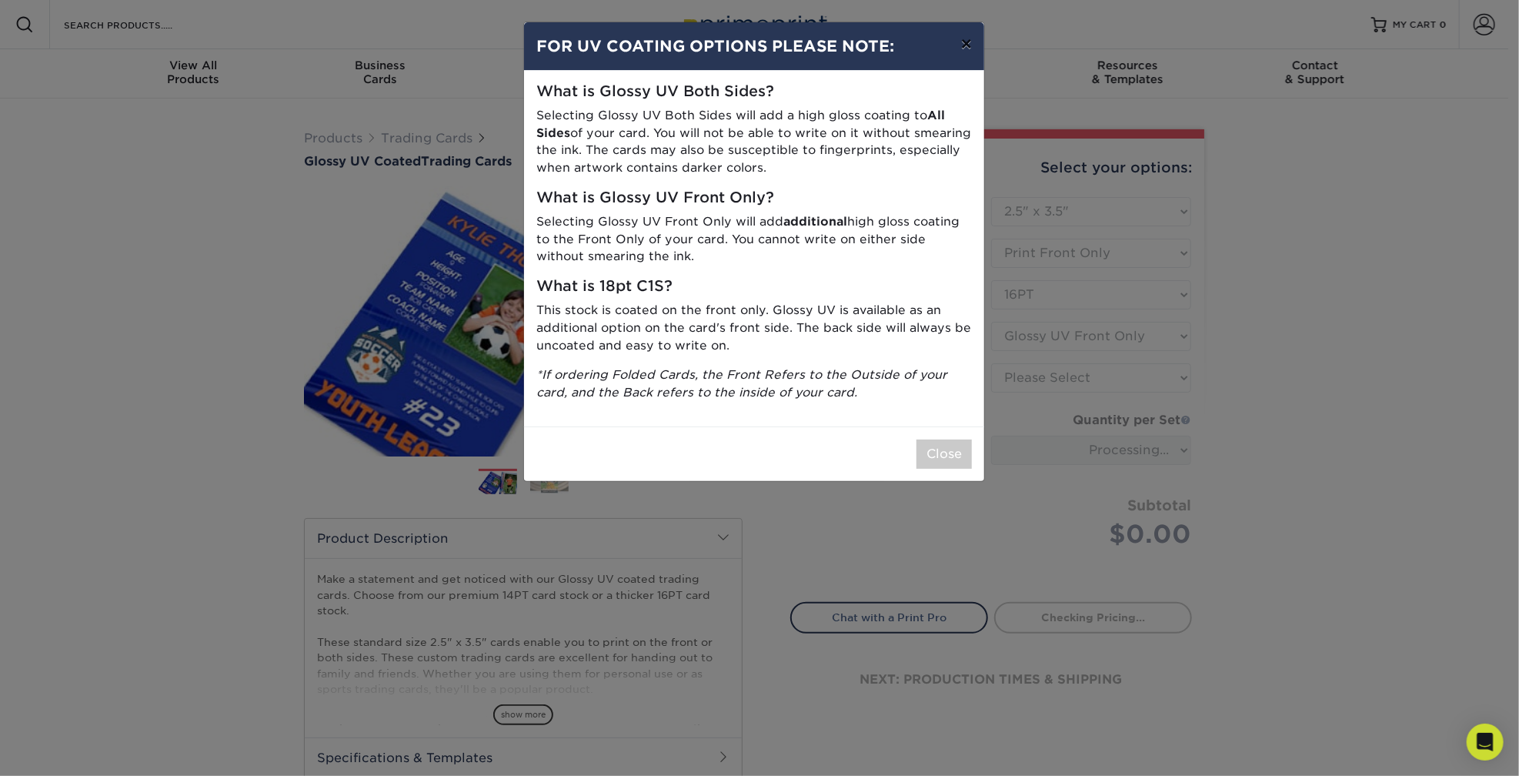
click at [970, 47] on button "×" at bounding box center [966, 43] width 35 height 43
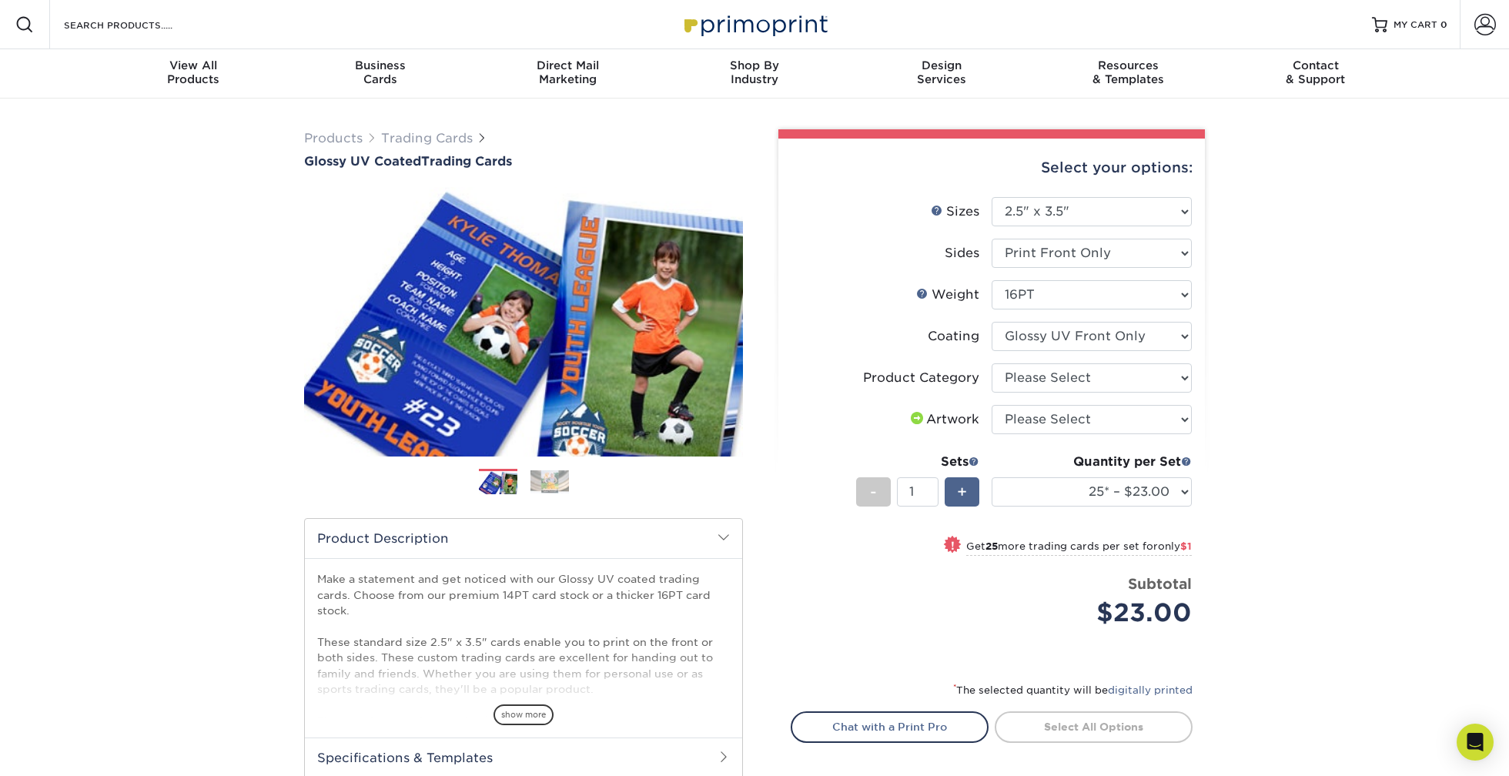
click at [959, 490] on span "+" at bounding box center [962, 491] width 10 height 23
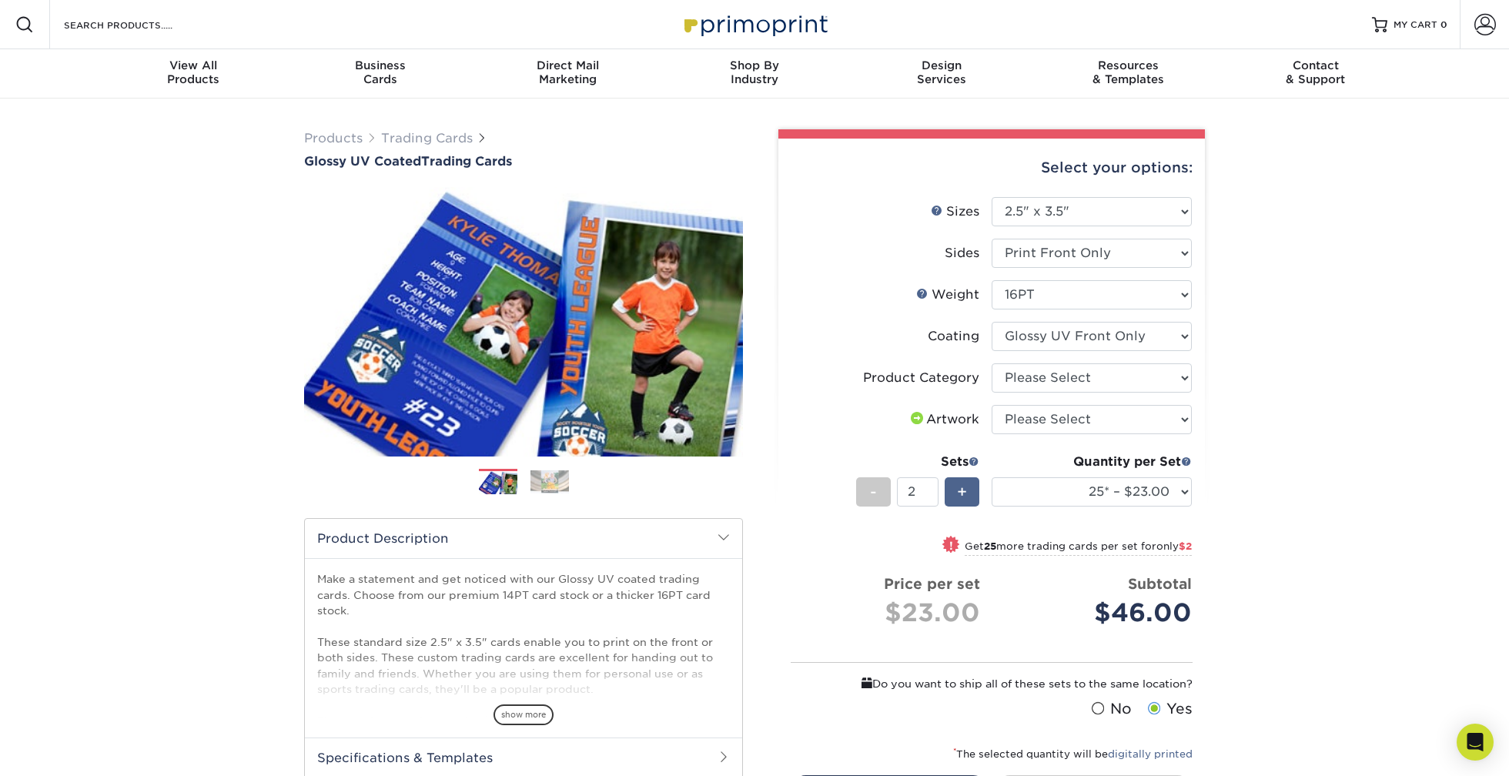
click at [959, 490] on span "+" at bounding box center [962, 491] width 10 height 23
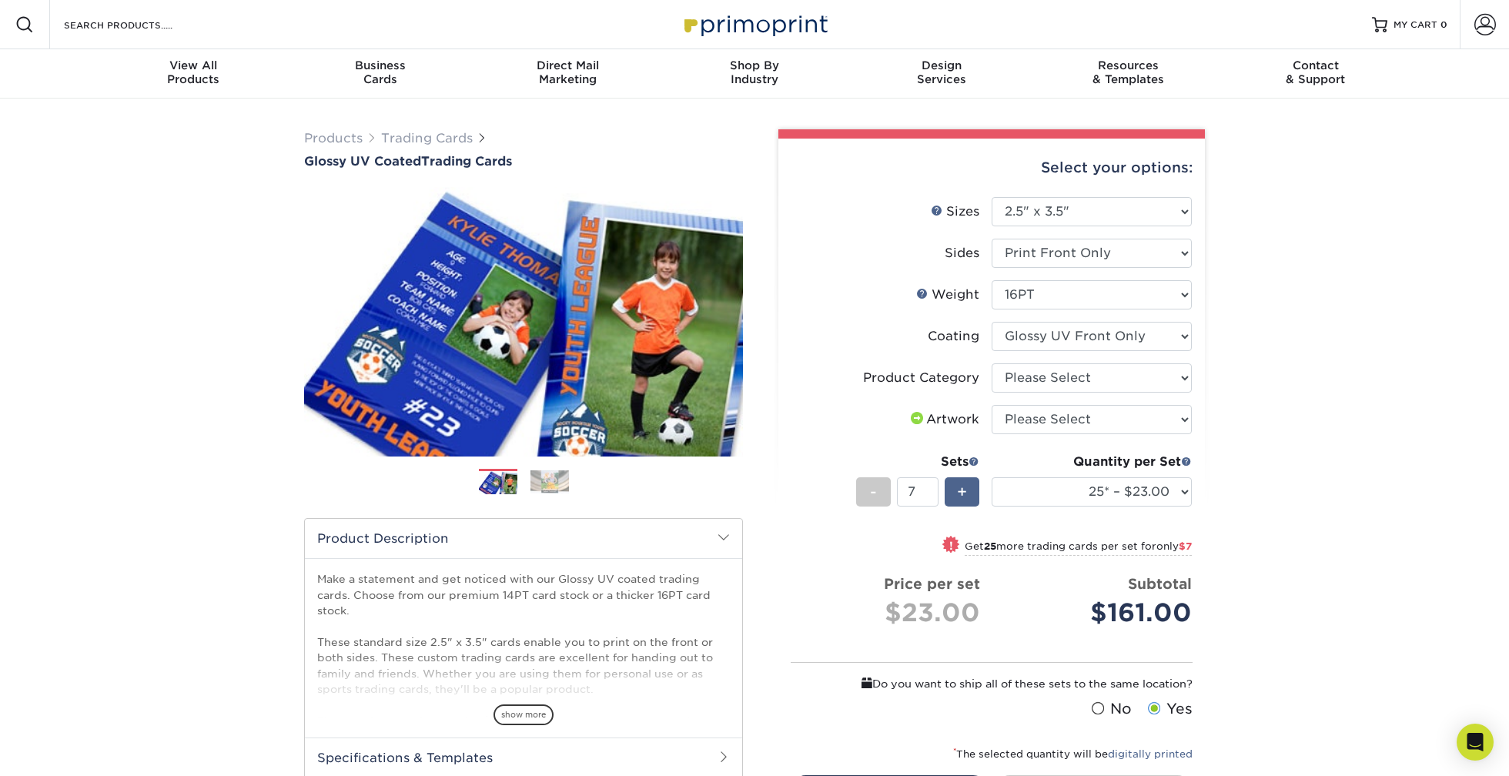
click at [959, 490] on span "+" at bounding box center [962, 491] width 10 height 23
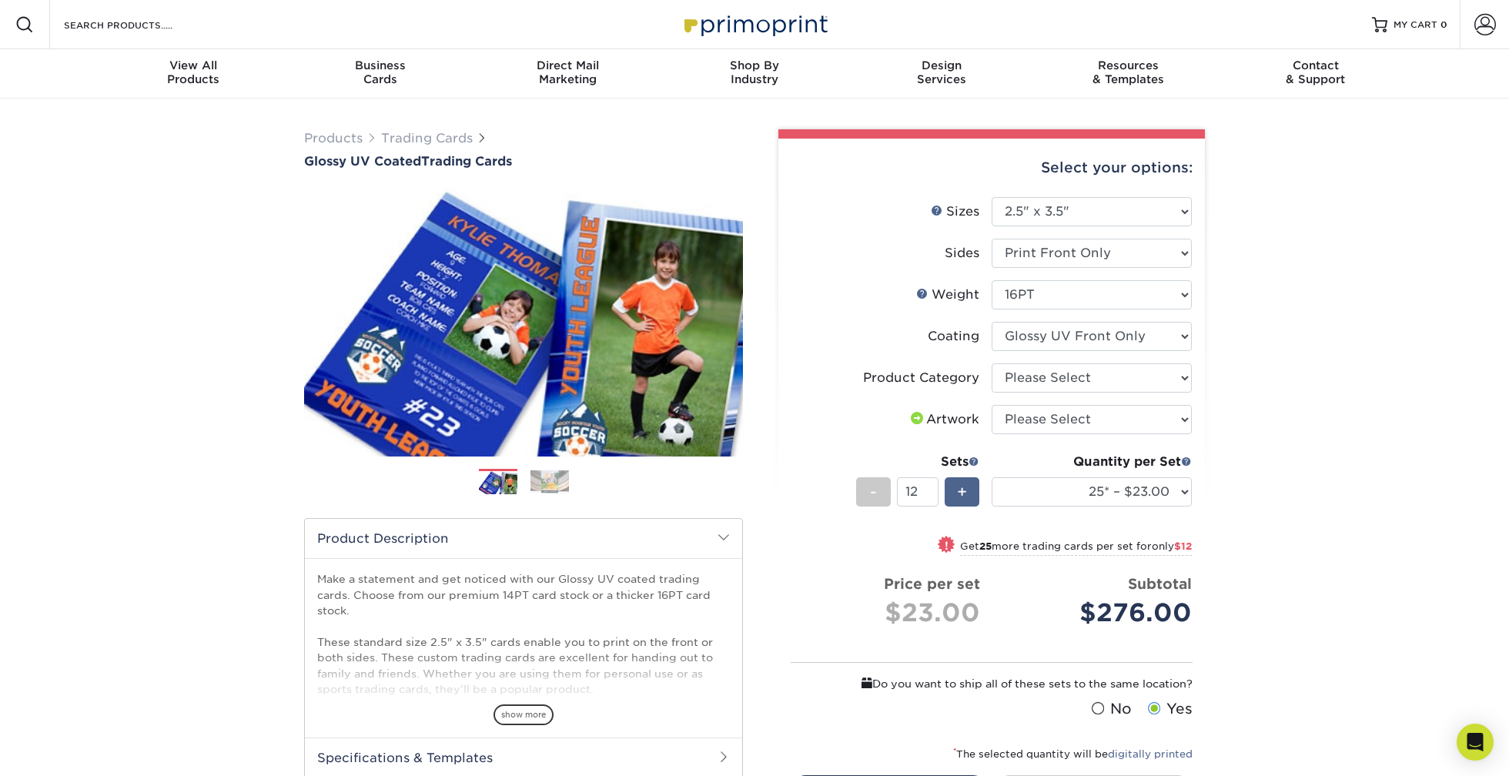
click at [959, 490] on span "+" at bounding box center [962, 491] width 10 height 23
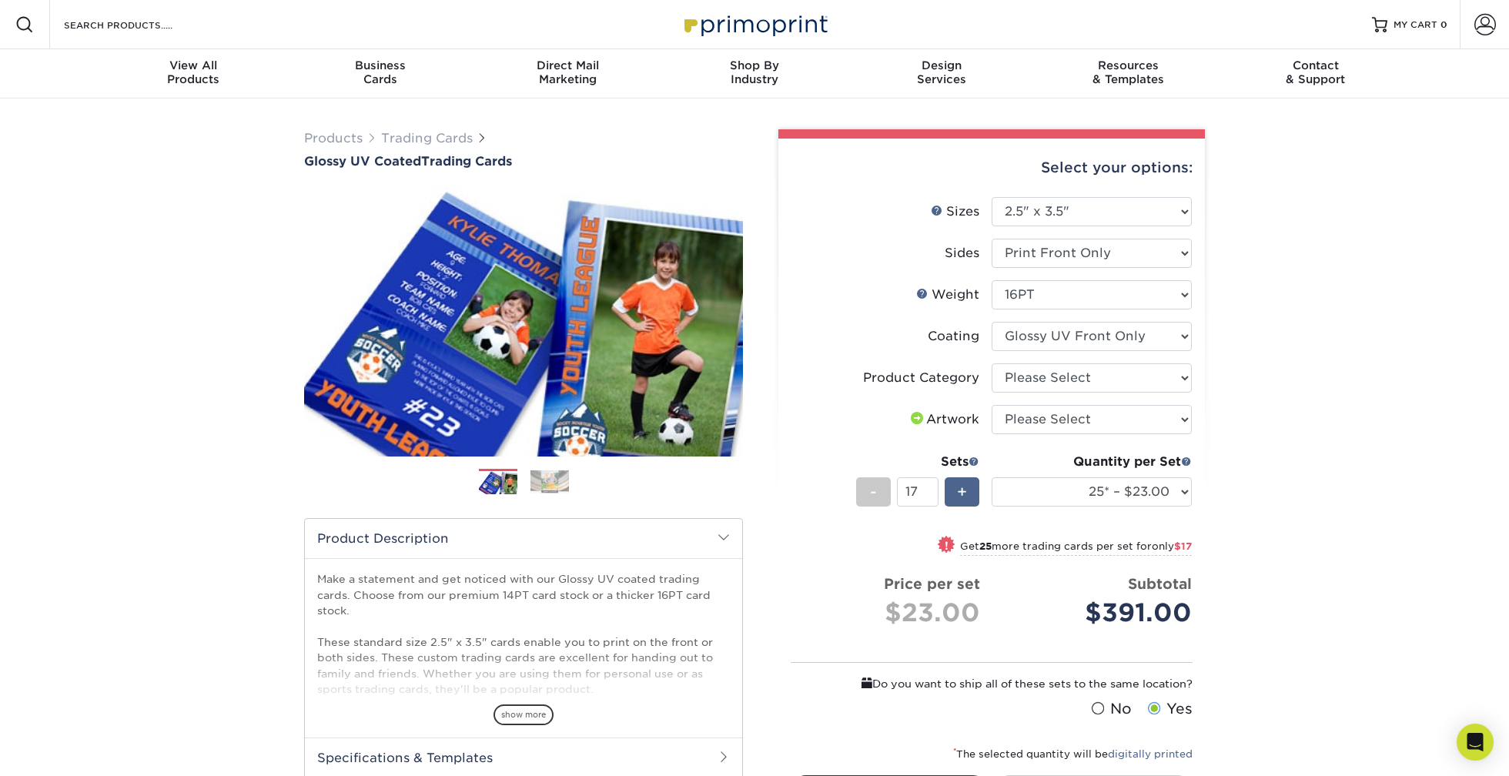
click at [959, 490] on span "+" at bounding box center [962, 491] width 10 height 23
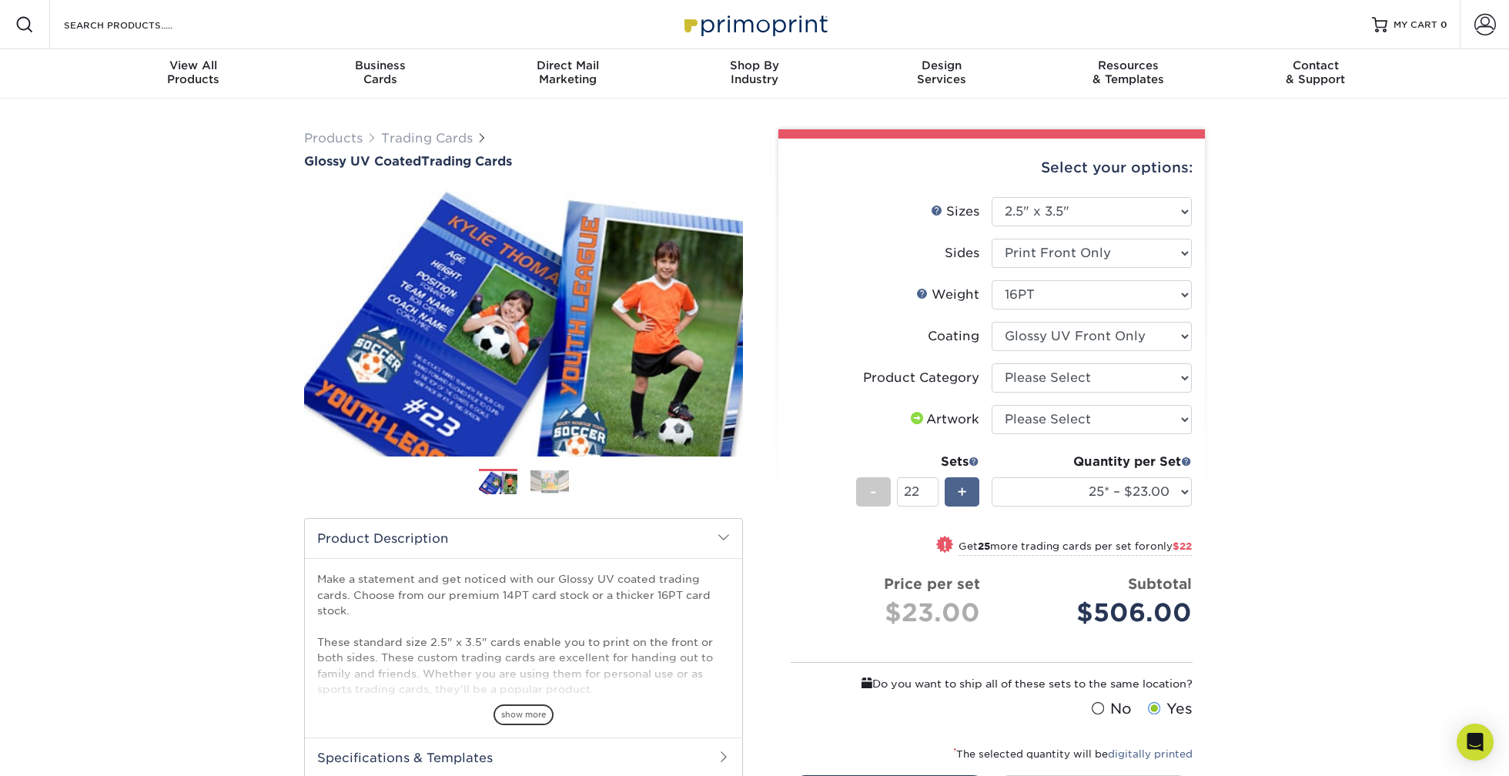
click at [959, 490] on span "+" at bounding box center [962, 491] width 10 height 23
click at [959, 487] on span "+" at bounding box center [962, 491] width 10 height 23
type input "25"
